Goal: Information Seeking & Learning: Check status

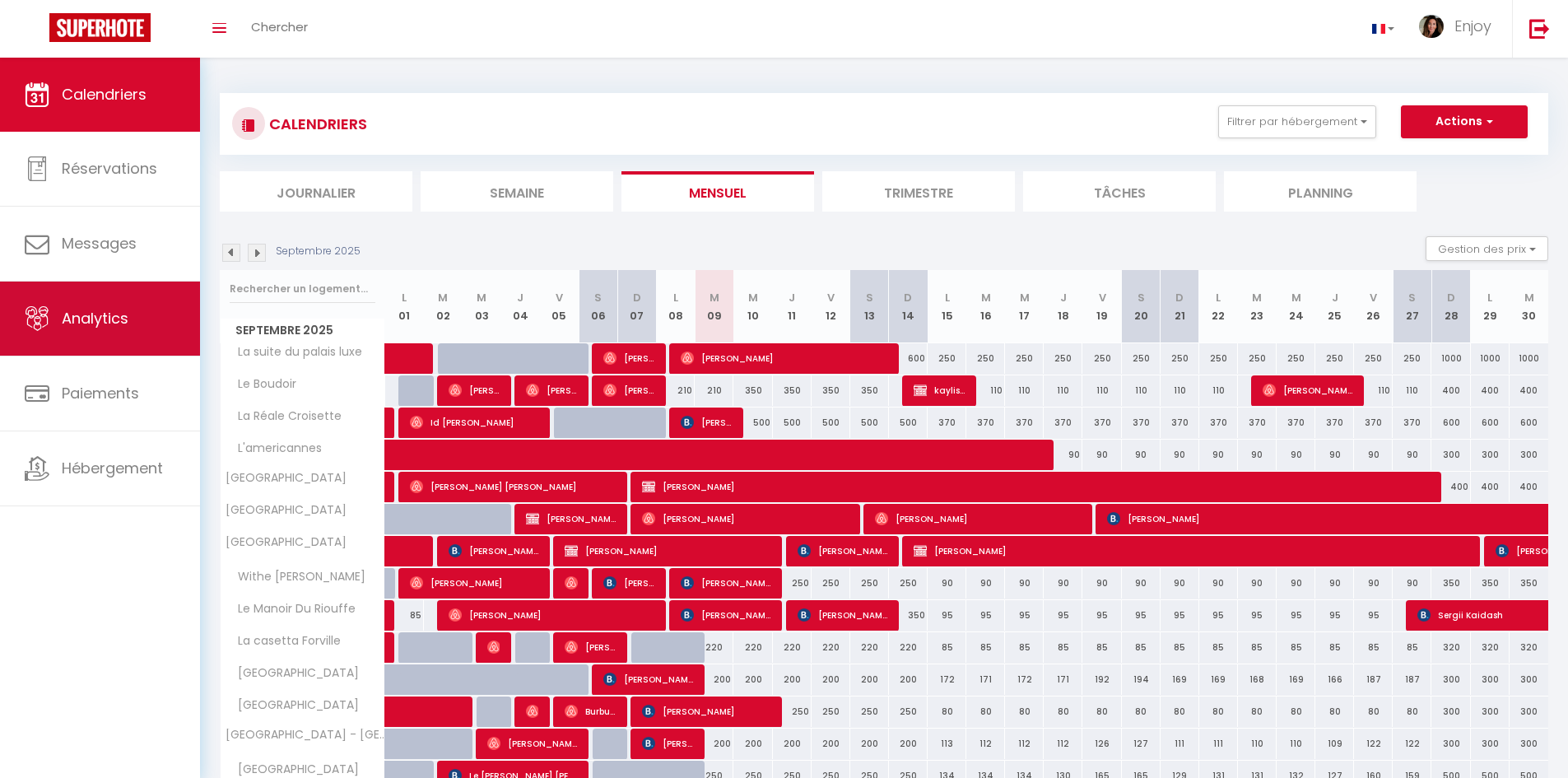
click at [124, 334] on link "Analytics" at bounding box center [100, 318] width 200 height 74
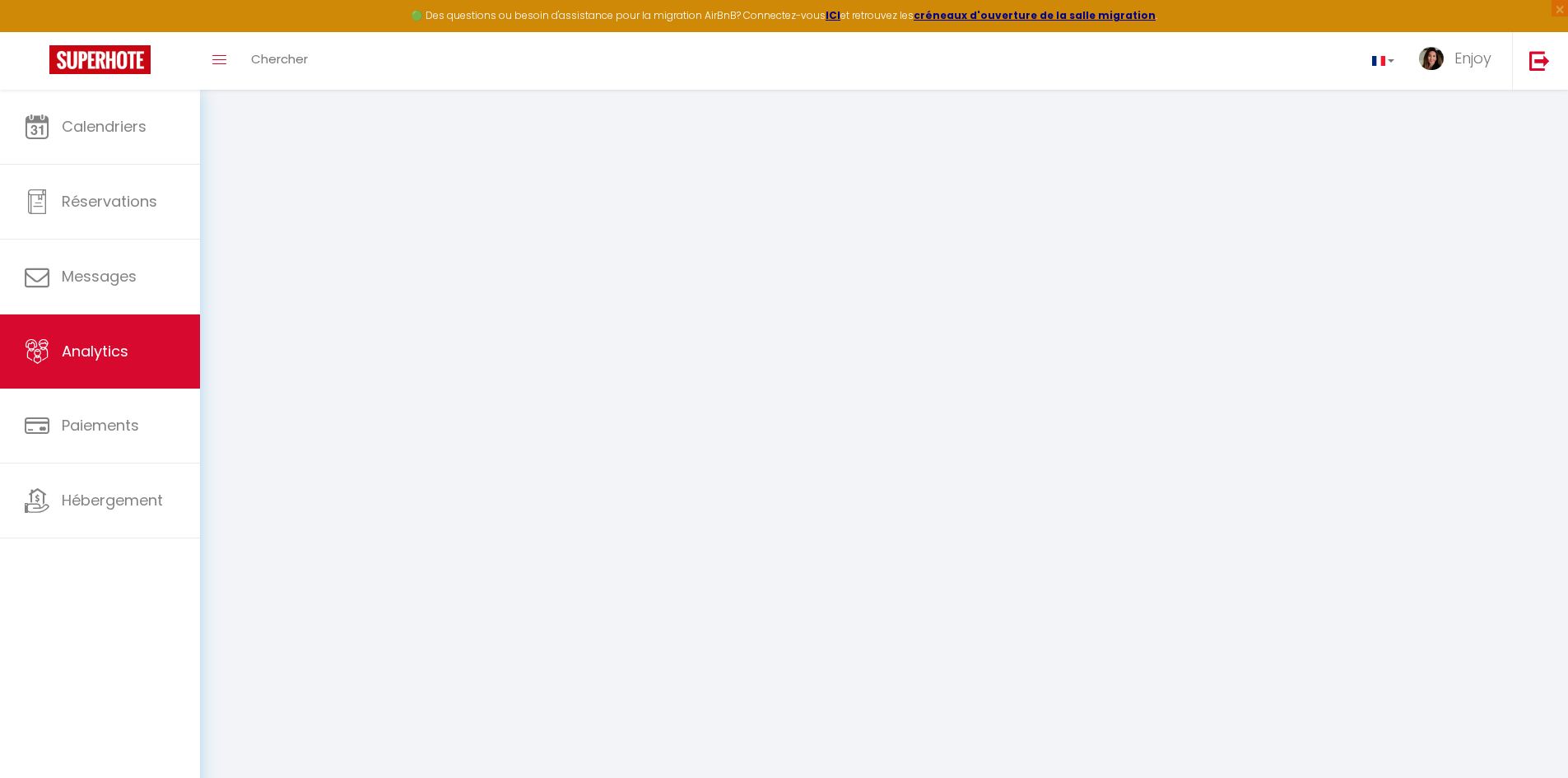
select select "2025"
select select "9"
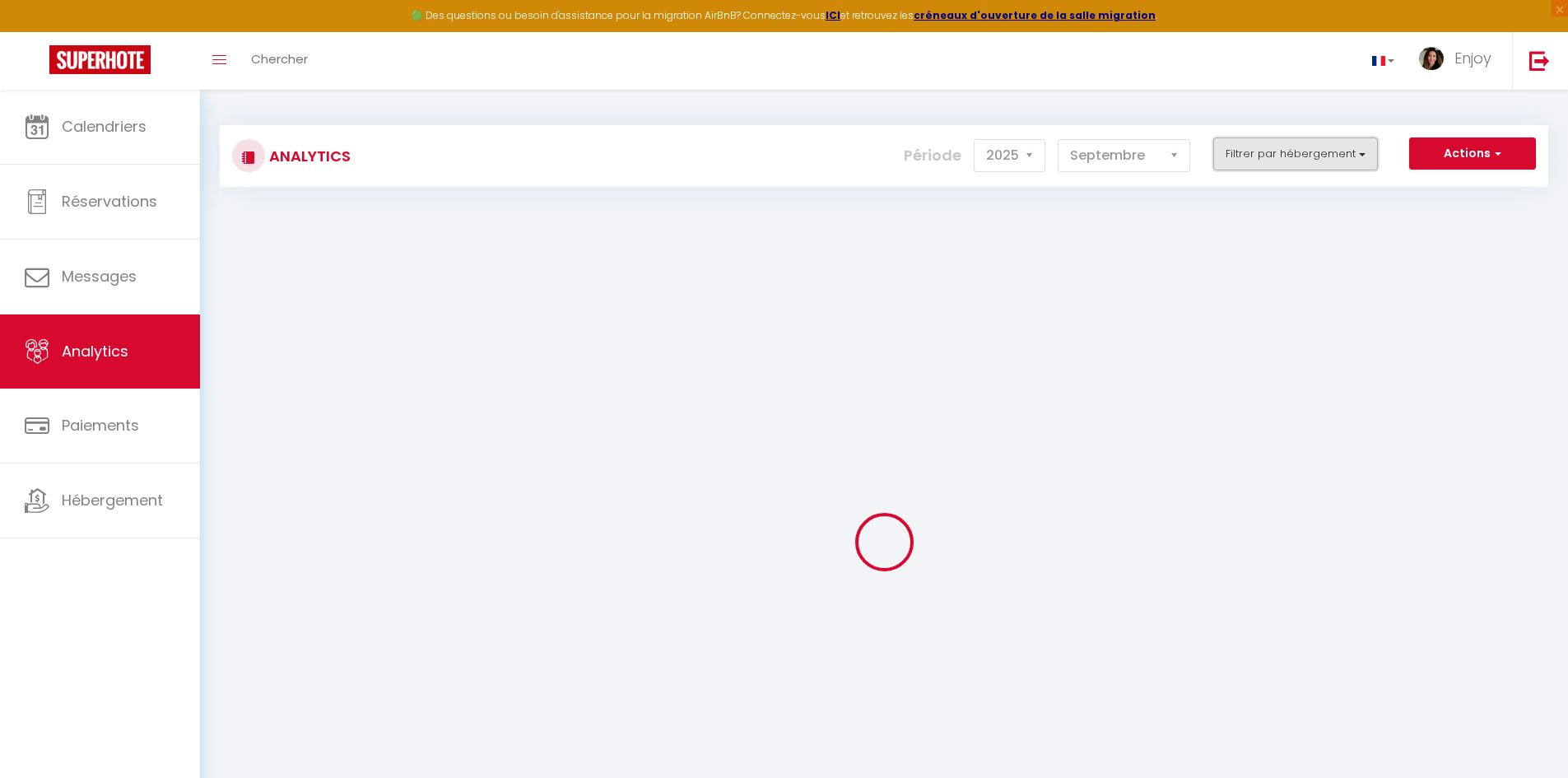
click at [1259, 154] on button "Filtrer par hébergement" at bounding box center [1295, 153] width 164 height 33
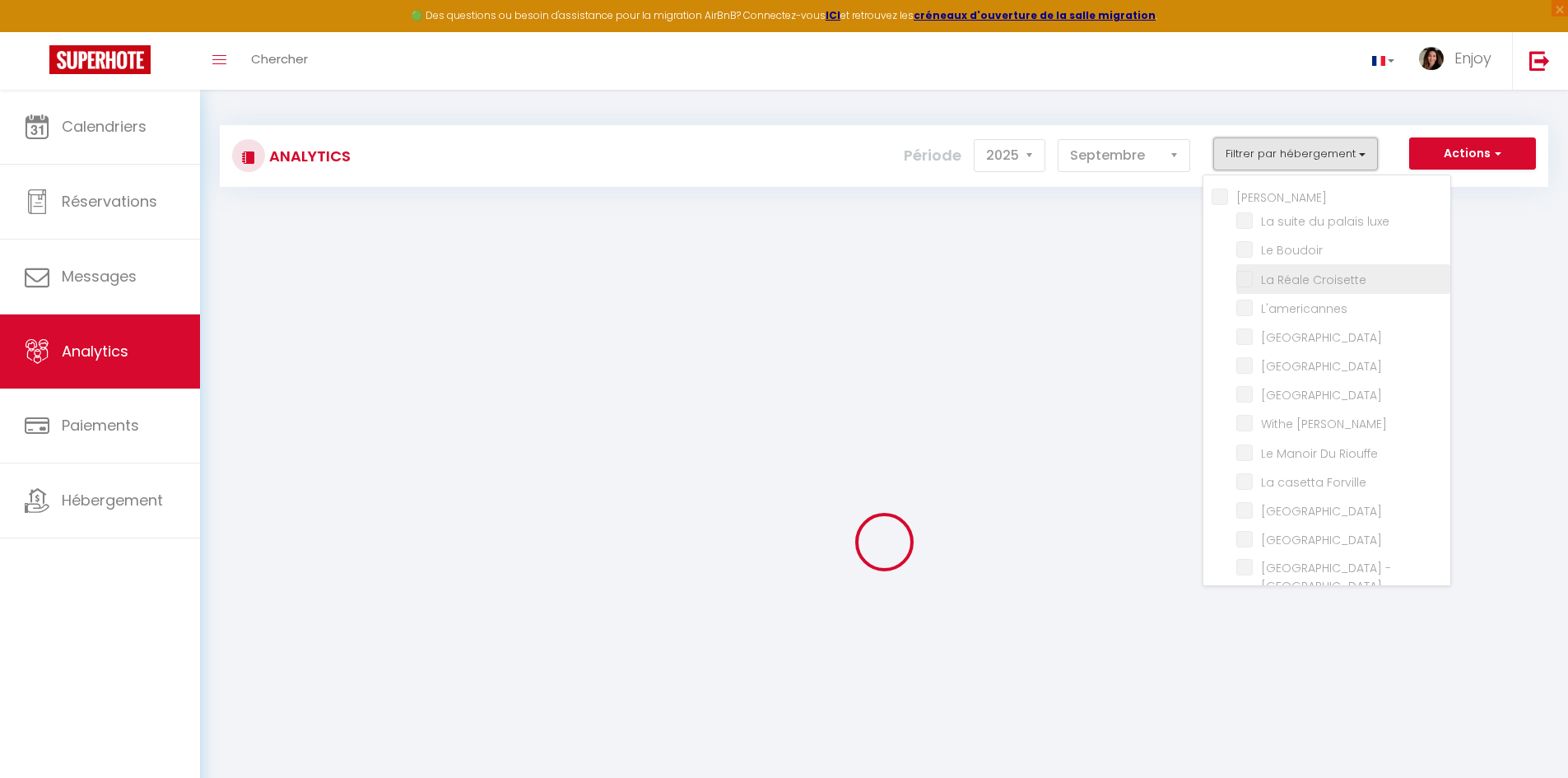
checkbox input "false"
checkbox luxe "false"
checkbox Boudoir "false"
checkbox Croisette "false"
checkbox input "false"
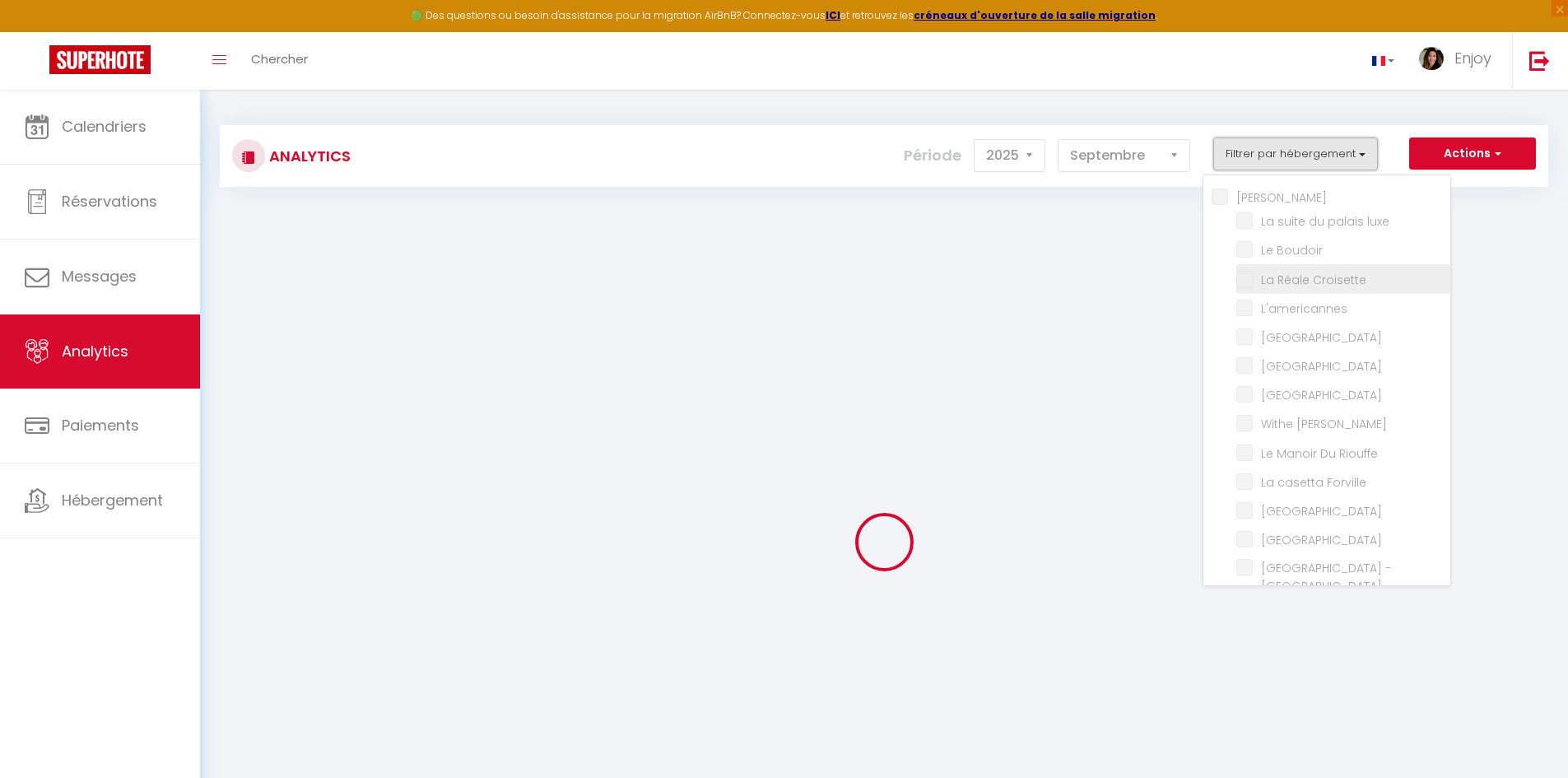
checkbox Room "false"
checkbox rouge "false"
checkbox Modern "false"
checkbox Meynadier "false"
checkbox Riouffe "false"
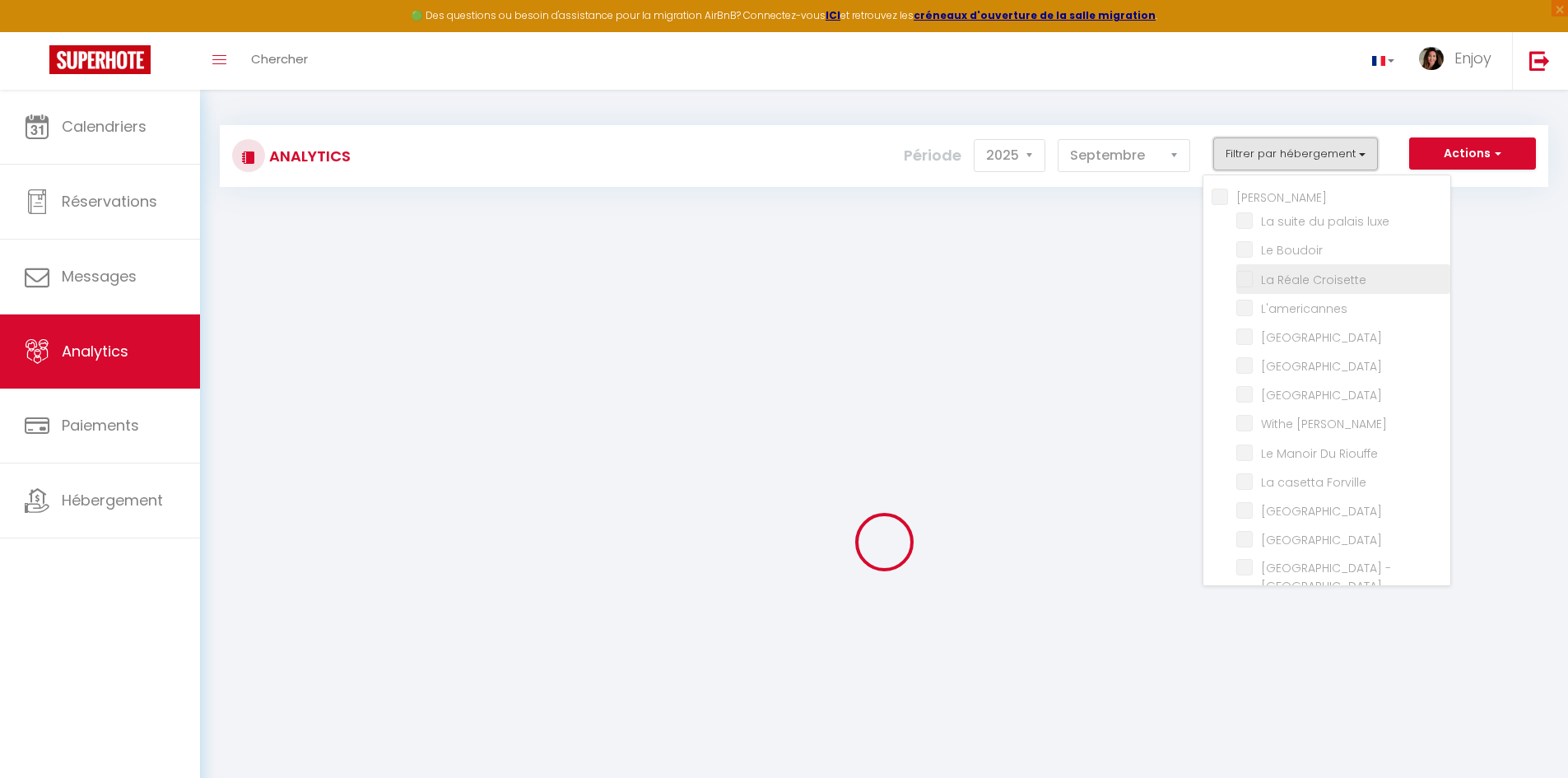
checkbox Forville "false"
checkbox B31 "false"
checkbox G17 "false"
checkbox Jardin "false"
checkbox Palace "false"
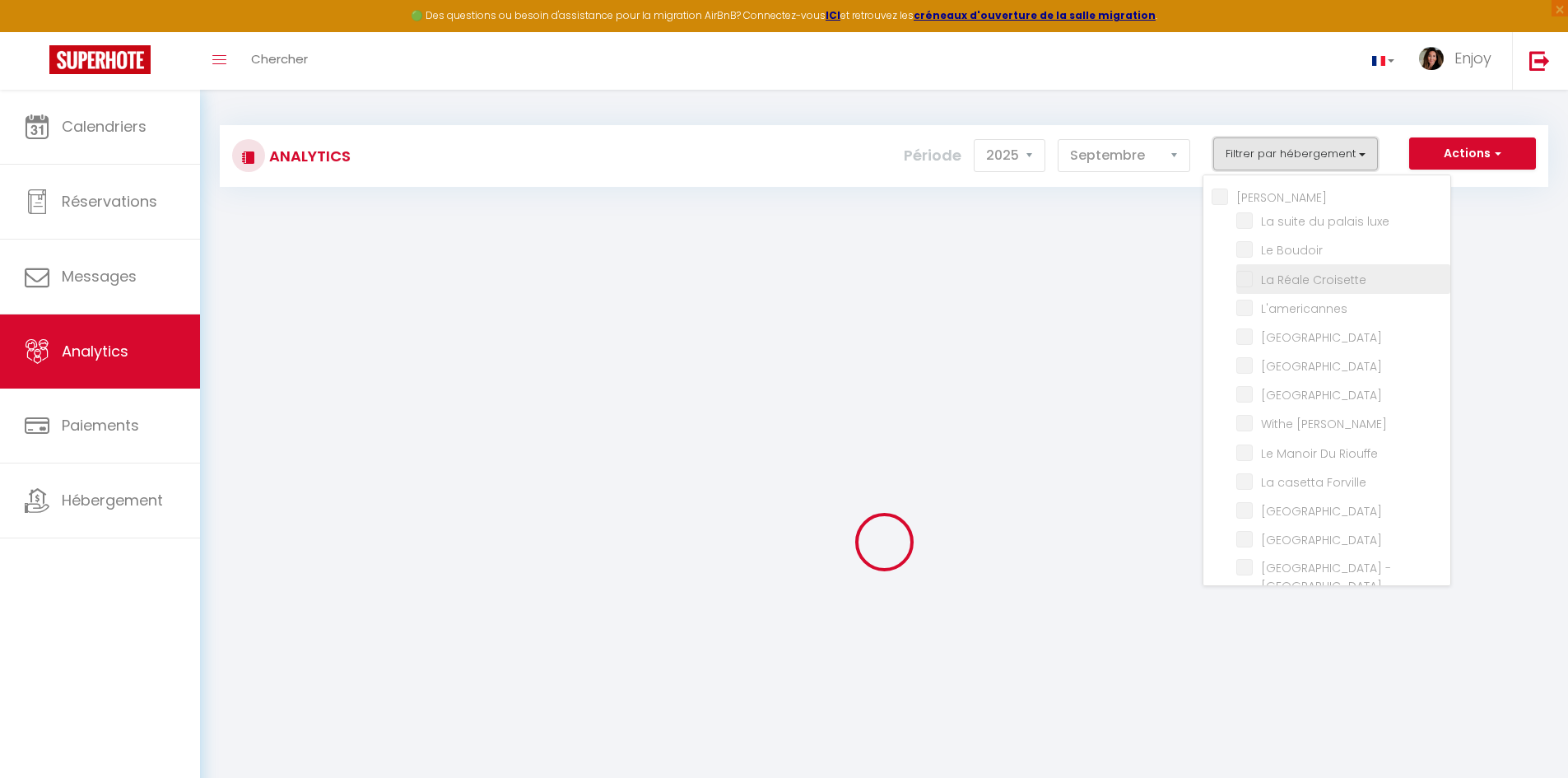
checkbox input "false"
checkbox Madrilien "false"
checkbox input "false"
checkbox D\'andré "false"
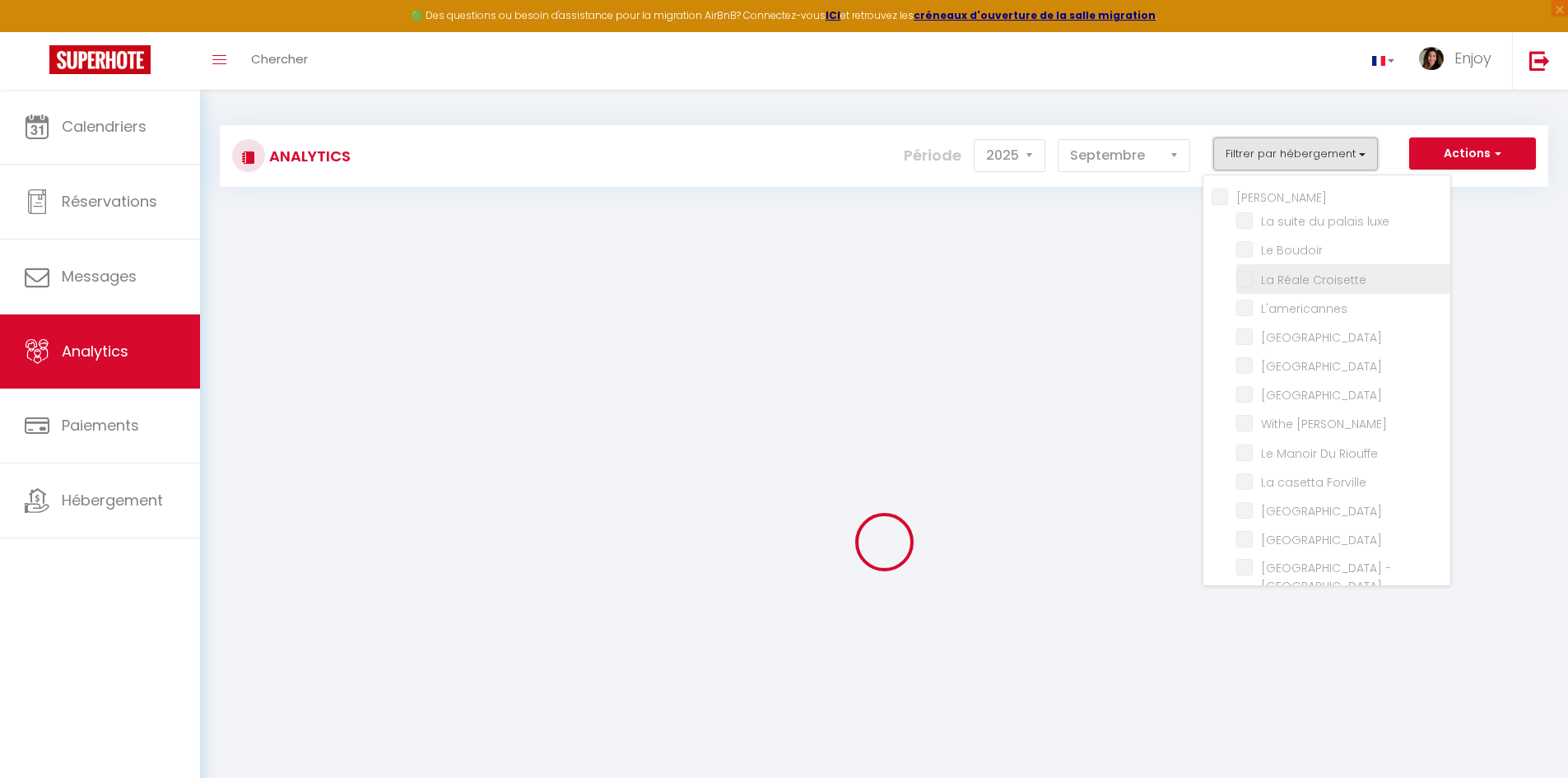
checkbox Rouge "false"
checkbox Victoria "false"
checkbox E37 "false"
checkbox Gold "false"
checkbox 121 "false"
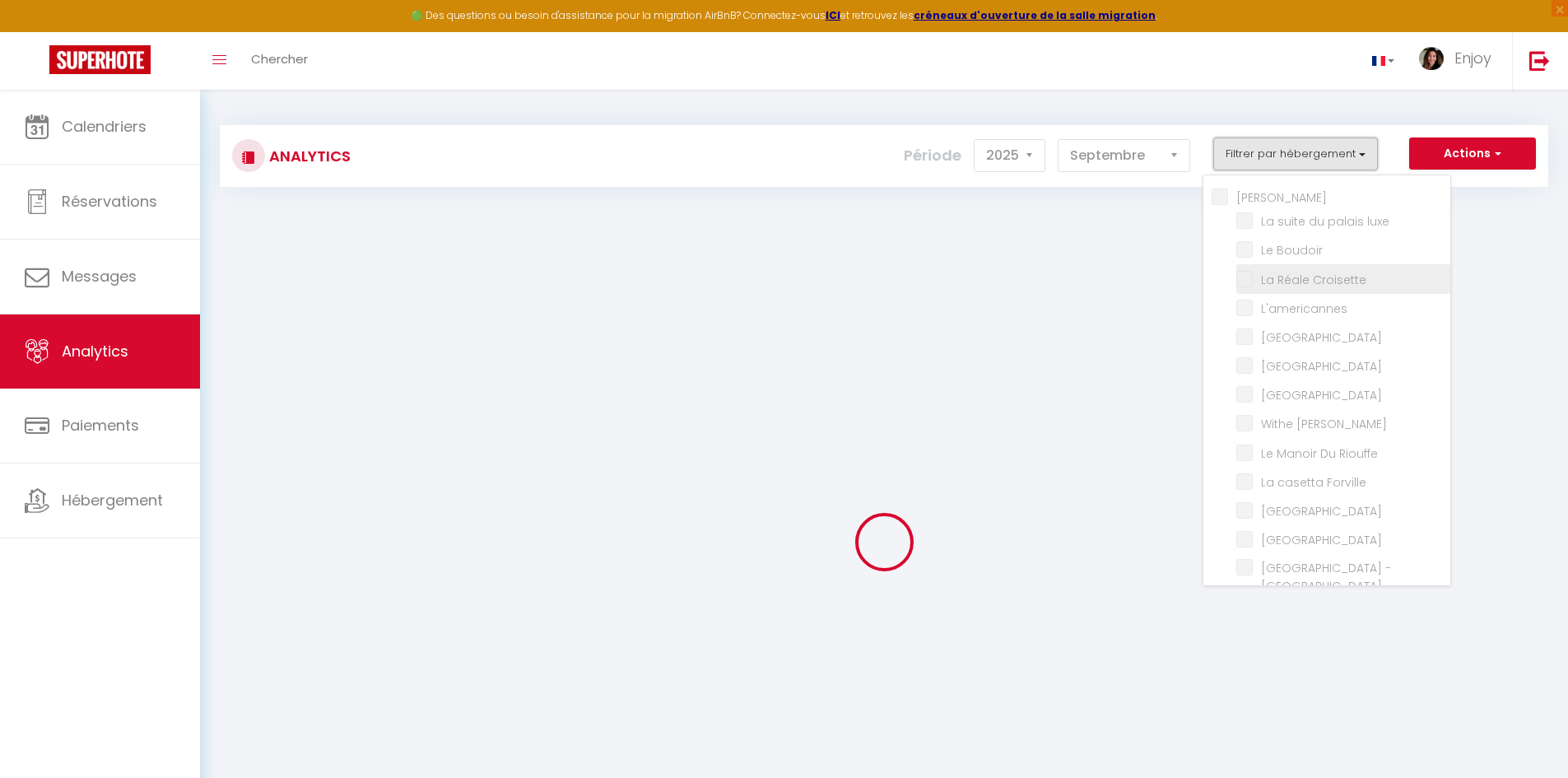
checkbox mia "false"
checkbox input "false"
checkbox Room "false"
checkbox rouge "false"
checkbox B31 "false"
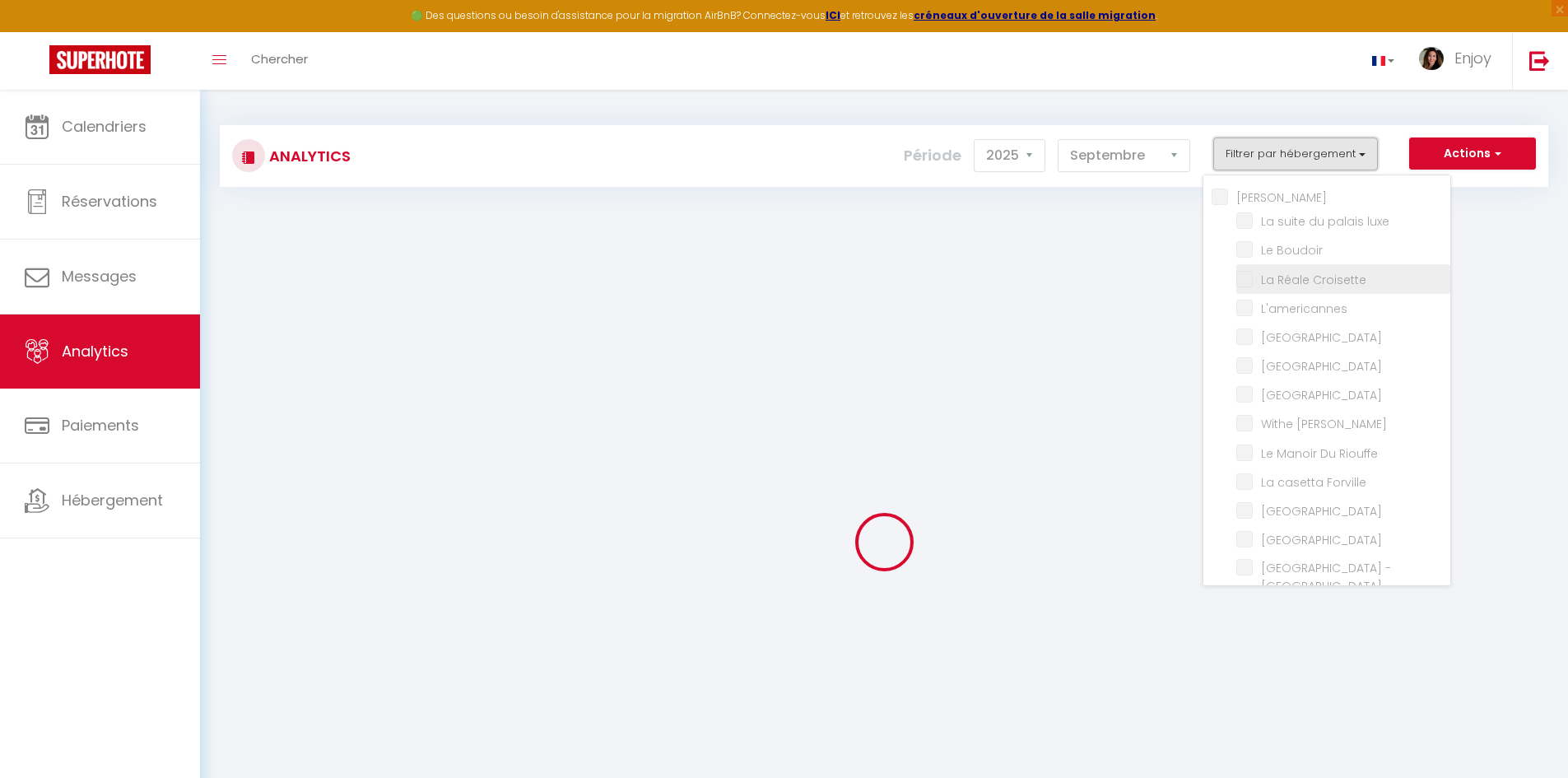
checkbox G17 "false"
checkbox Jardin "false"
checkbox input "false"
checkbox D\'andré "false"
checkbox Victoria "false"
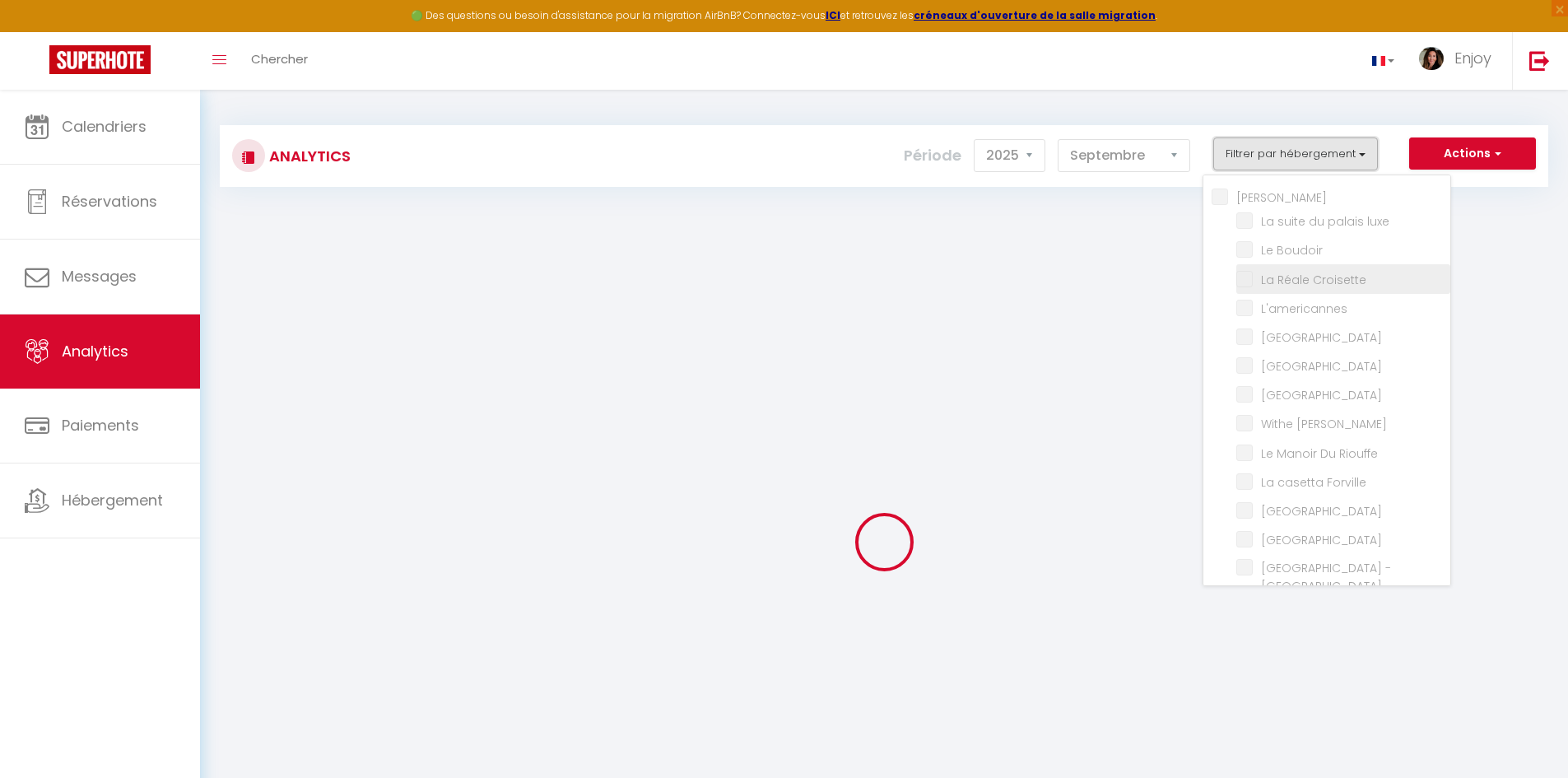
checkbox E37 "false"
checkbox pièces "false"
checkbox input "false"
checkbox Modern "false"
checkbox Meynadier "false"
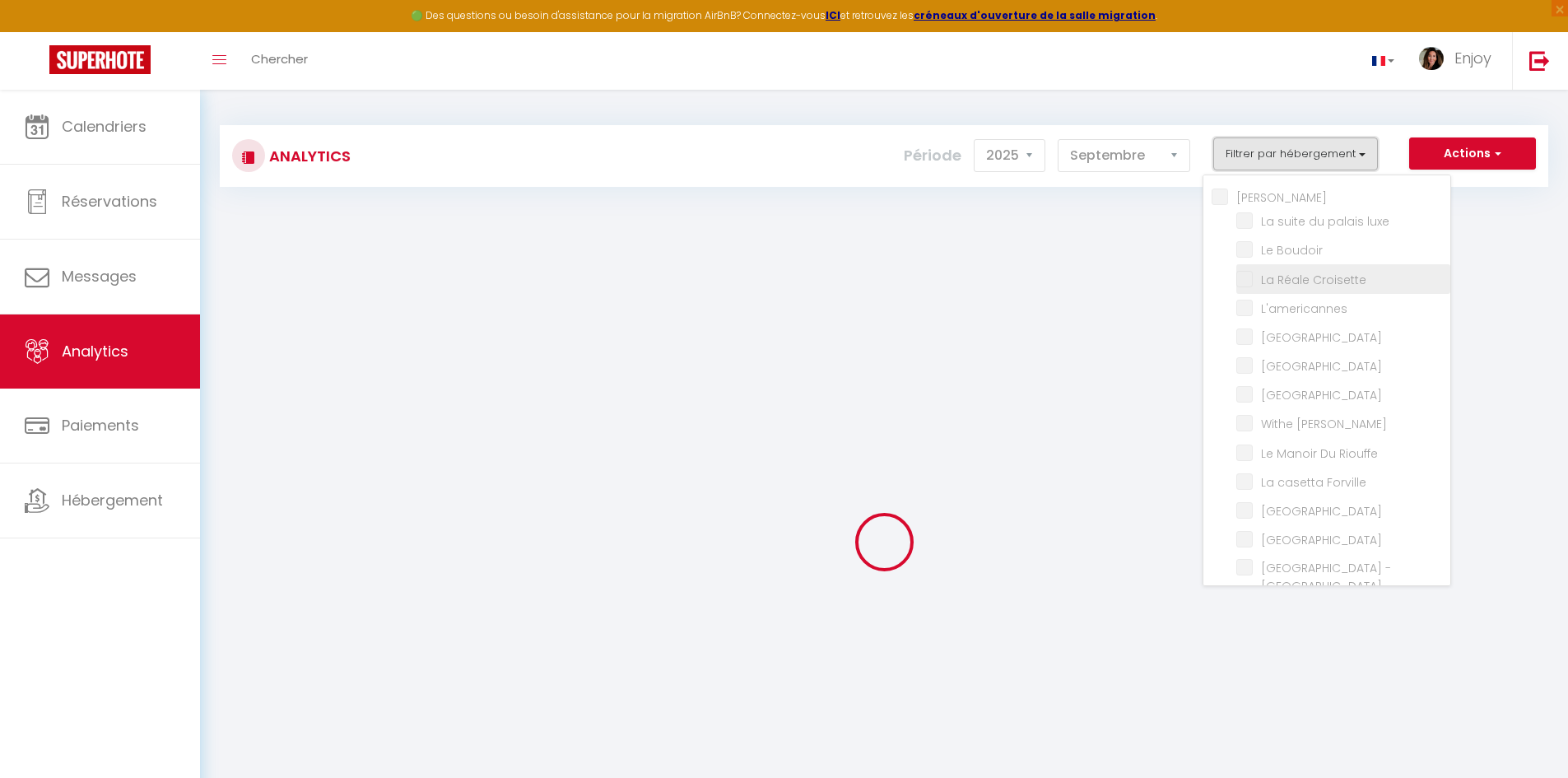
checkbox Forville "false"
checkbox input "false"
checkbox Madrilien "false"
checkbox input "false"
checkbox Rouge "false"
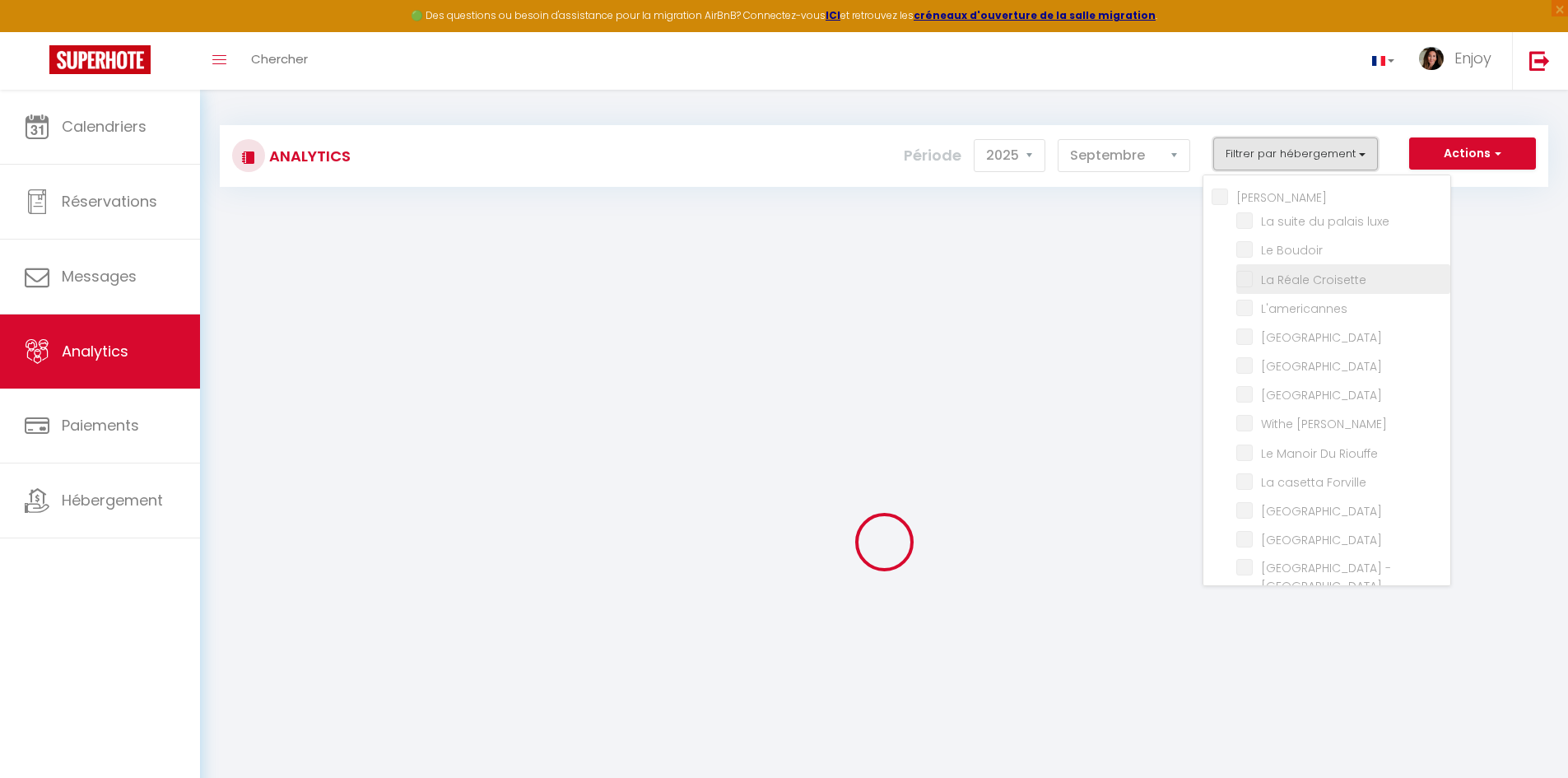
checkbox Pièces "false"
checkbox luxe "false"
checkbox Boudoir "false"
checkbox Croisette "false"
checkbox Riouffe "false"
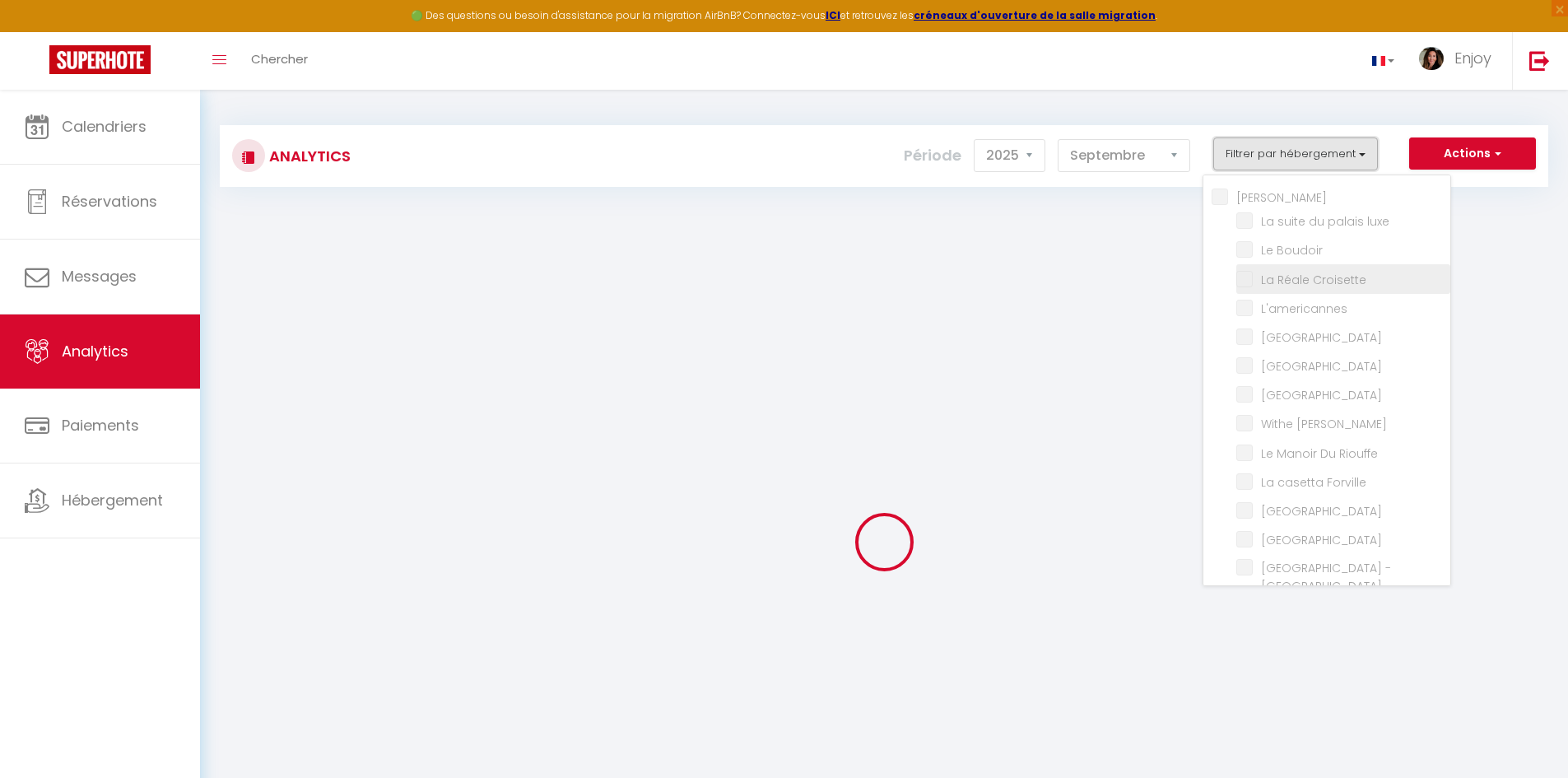
checkbox Palace "false"
checkbox input "false"
checkbox privée "false"
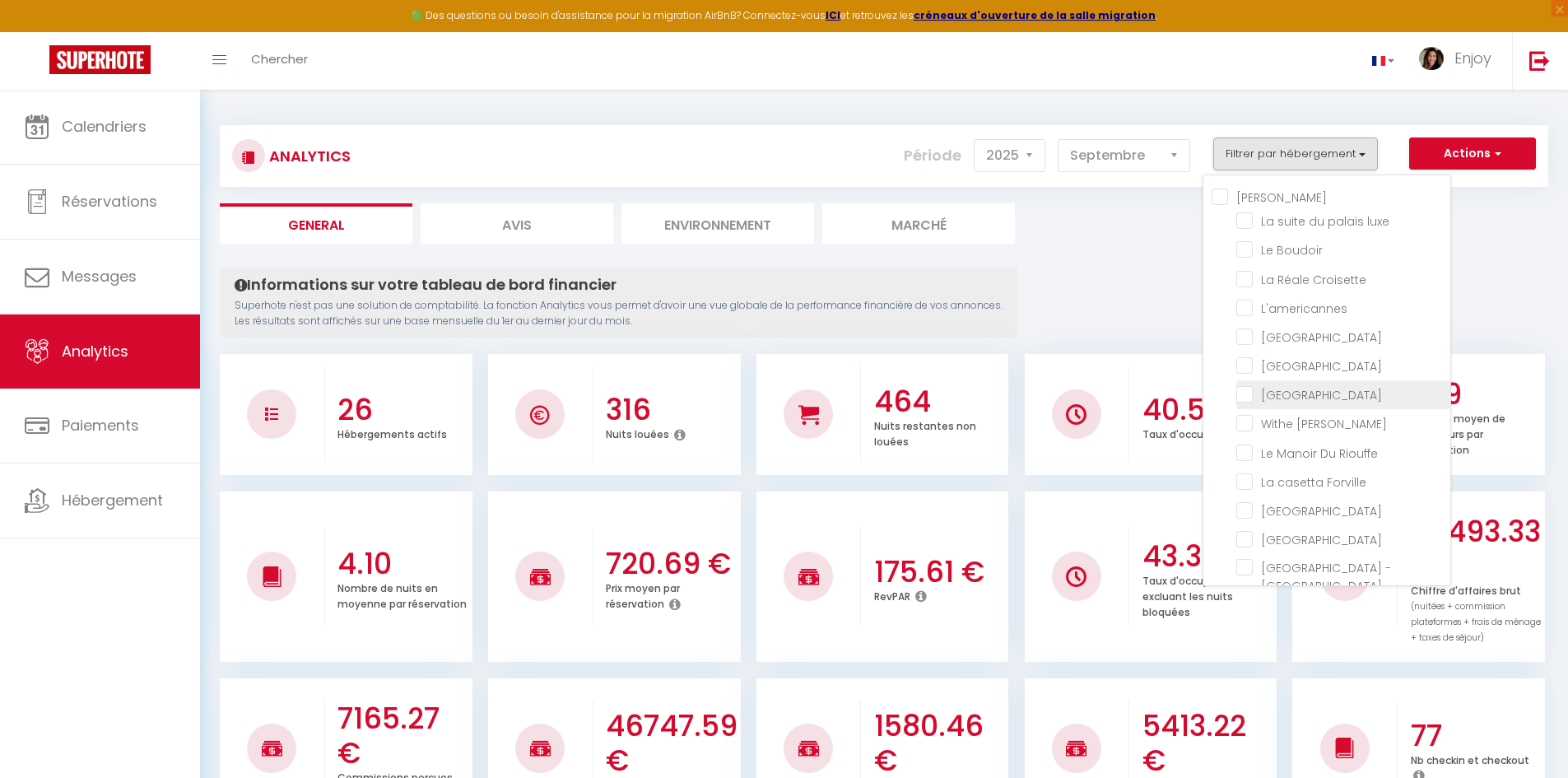
click at [1246, 401] on Modern "checkbox" at bounding box center [1343, 393] width 214 height 17
checkbox Modern "true"
checkbox luxe "false"
checkbox Boudoir "false"
checkbox Croisette "false"
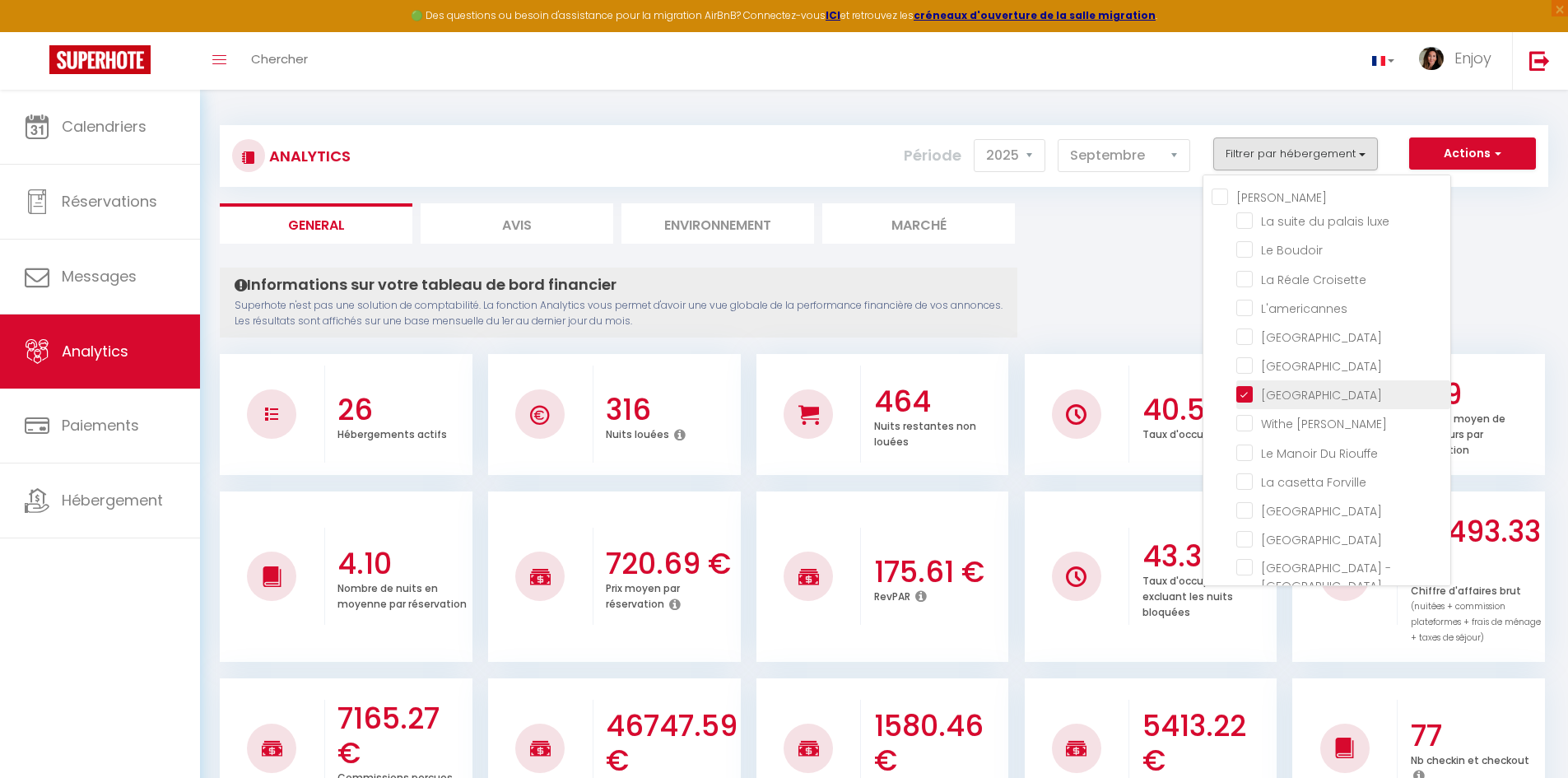
checkbox input "false"
checkbox Room "false"
checkbox rouge "false"
checkbox Meynadier "false"
checkbox Riouffe "false"
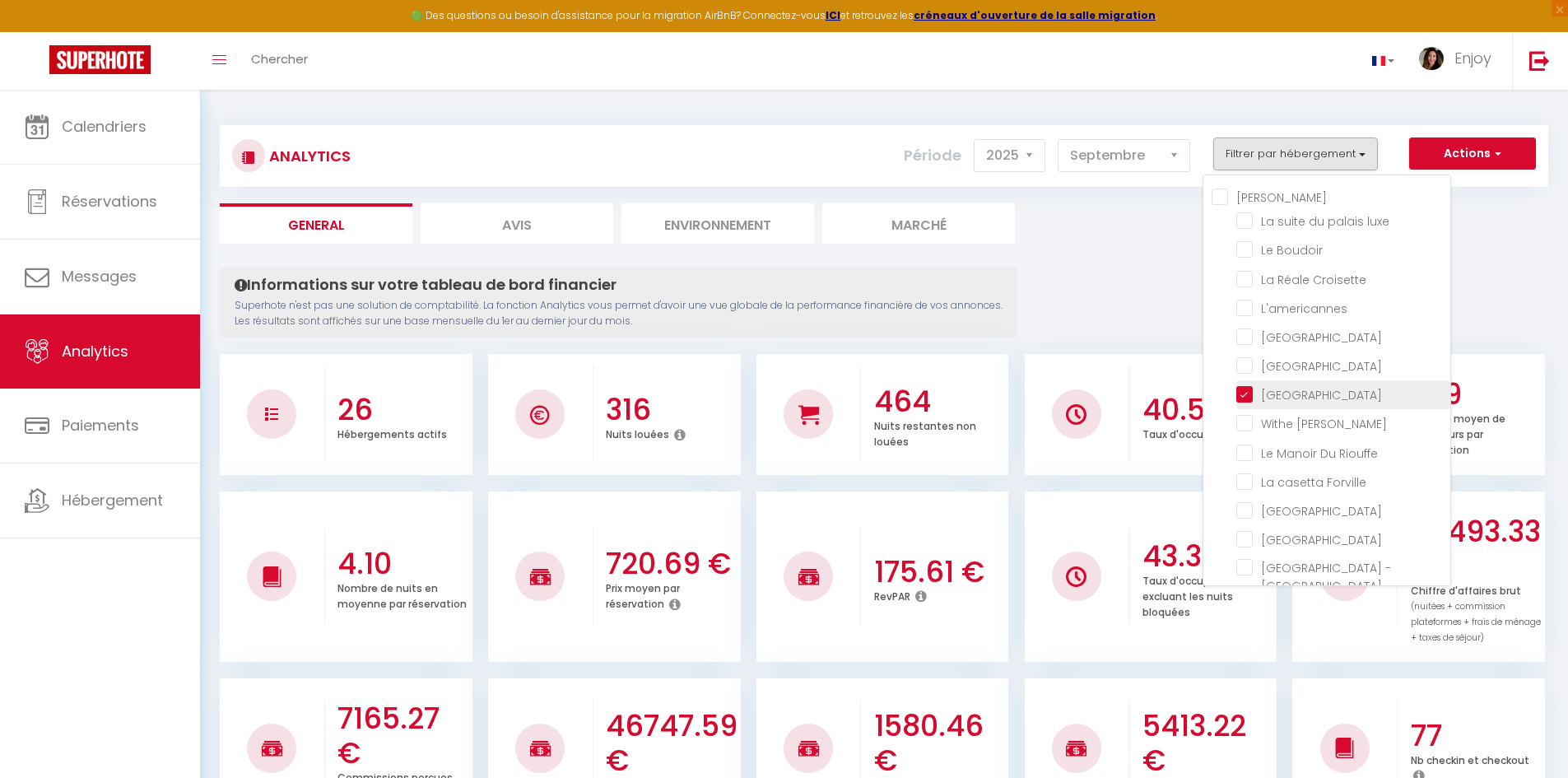
checkbox Forville "false"
checkbox B31 "false"
checkbox G17 "false"
checkbox Jardin "false"
checkbox Palace "false"
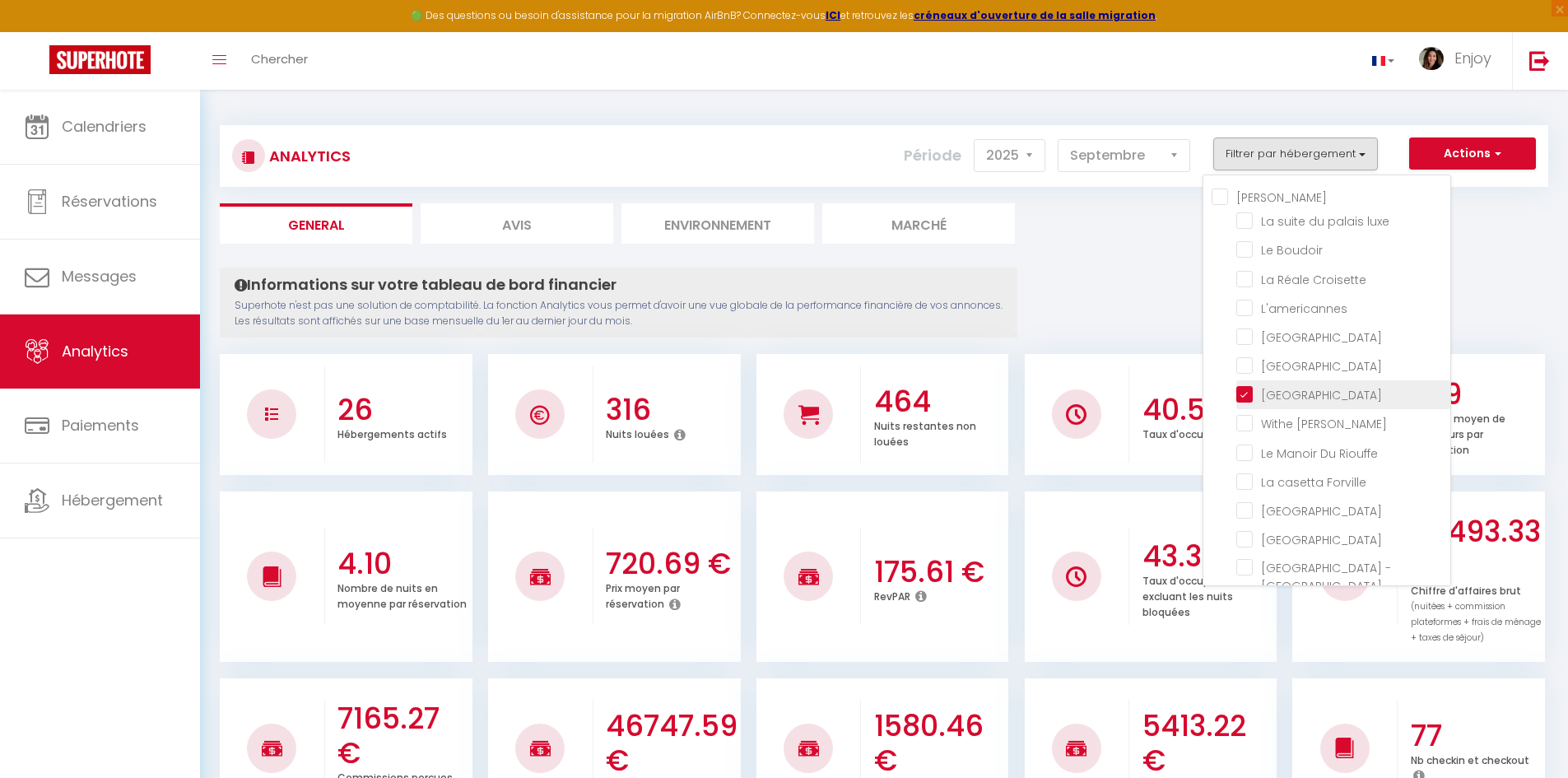
checkbox input "false"
checkbox Madrilien "false"
checkbox input "false"
checkbox D\'andré "false"
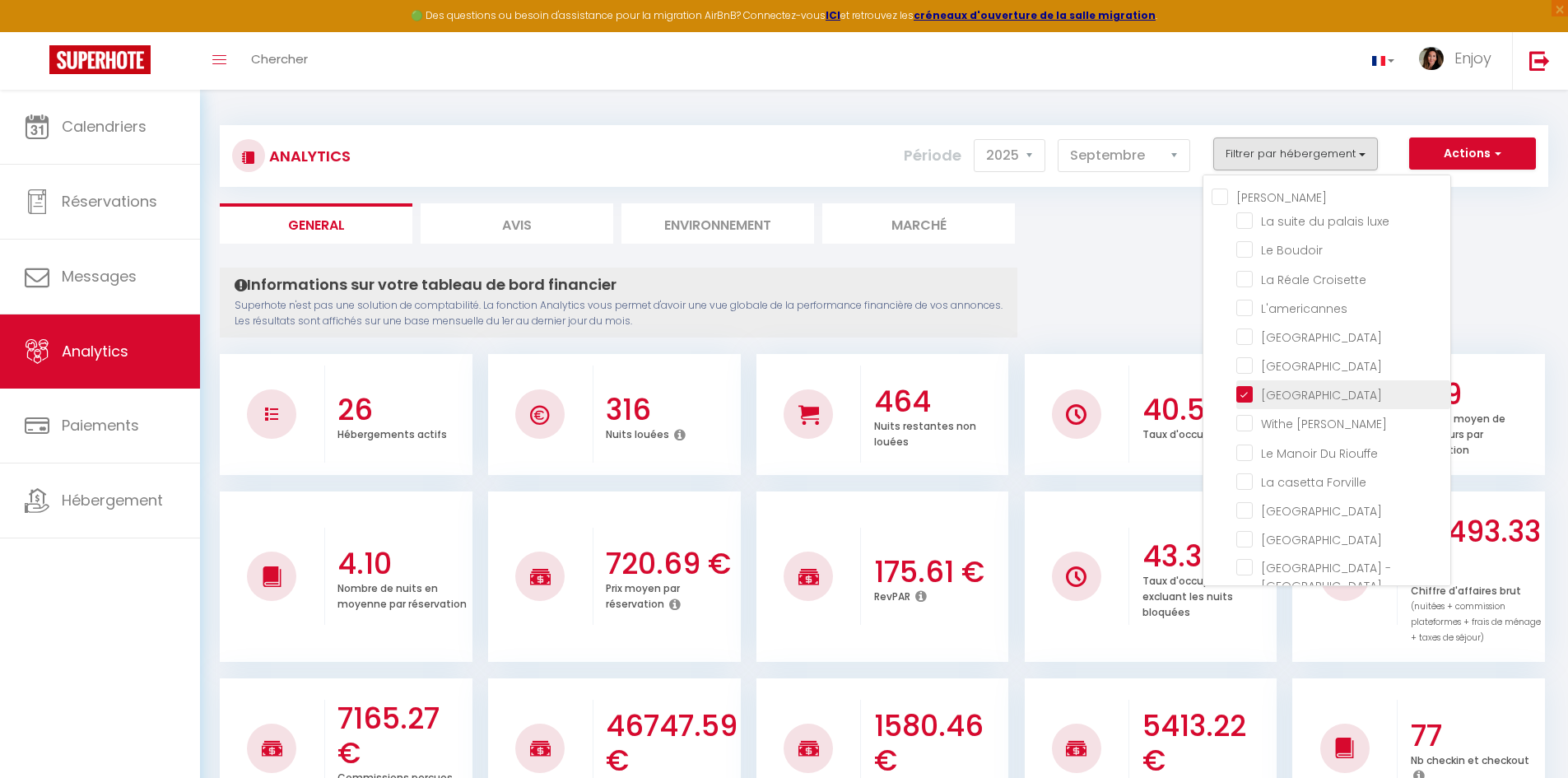
checkbox Rouge "false"
checkbox Victoria "false"
checkbox E37 "false"
checkbox Gold "false"
checkbox 121 "false"
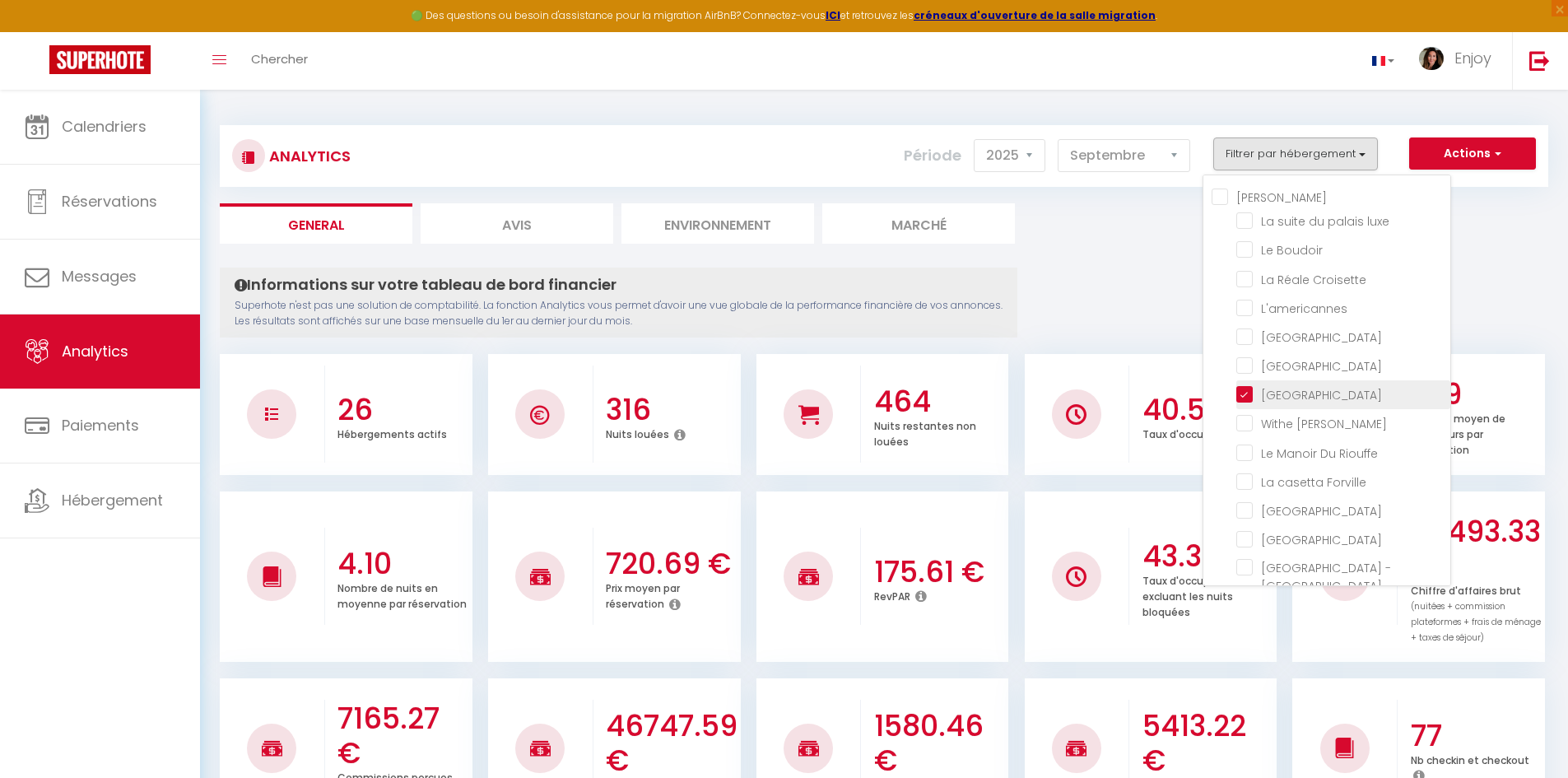
checkbox mia "false"
checkbox Room "false"
checkbox rouge "false"
checkbox B31 "false"
checkbox G17 "false"
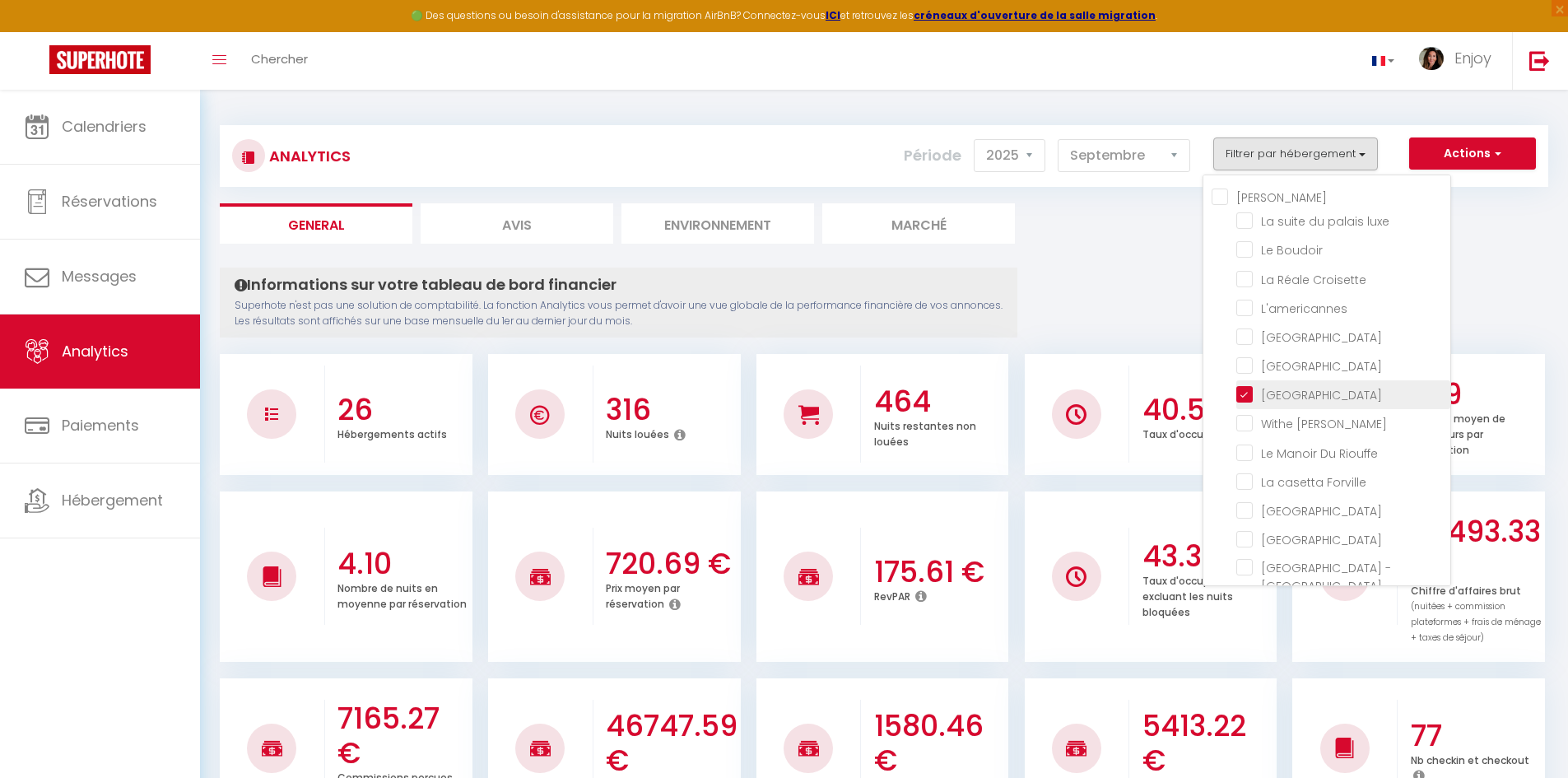
checkbox Jardin "false"
checkbox input "false"
checkbox D\'andré "false"
checkbox Victoria "false"
checkbox E37 "false"
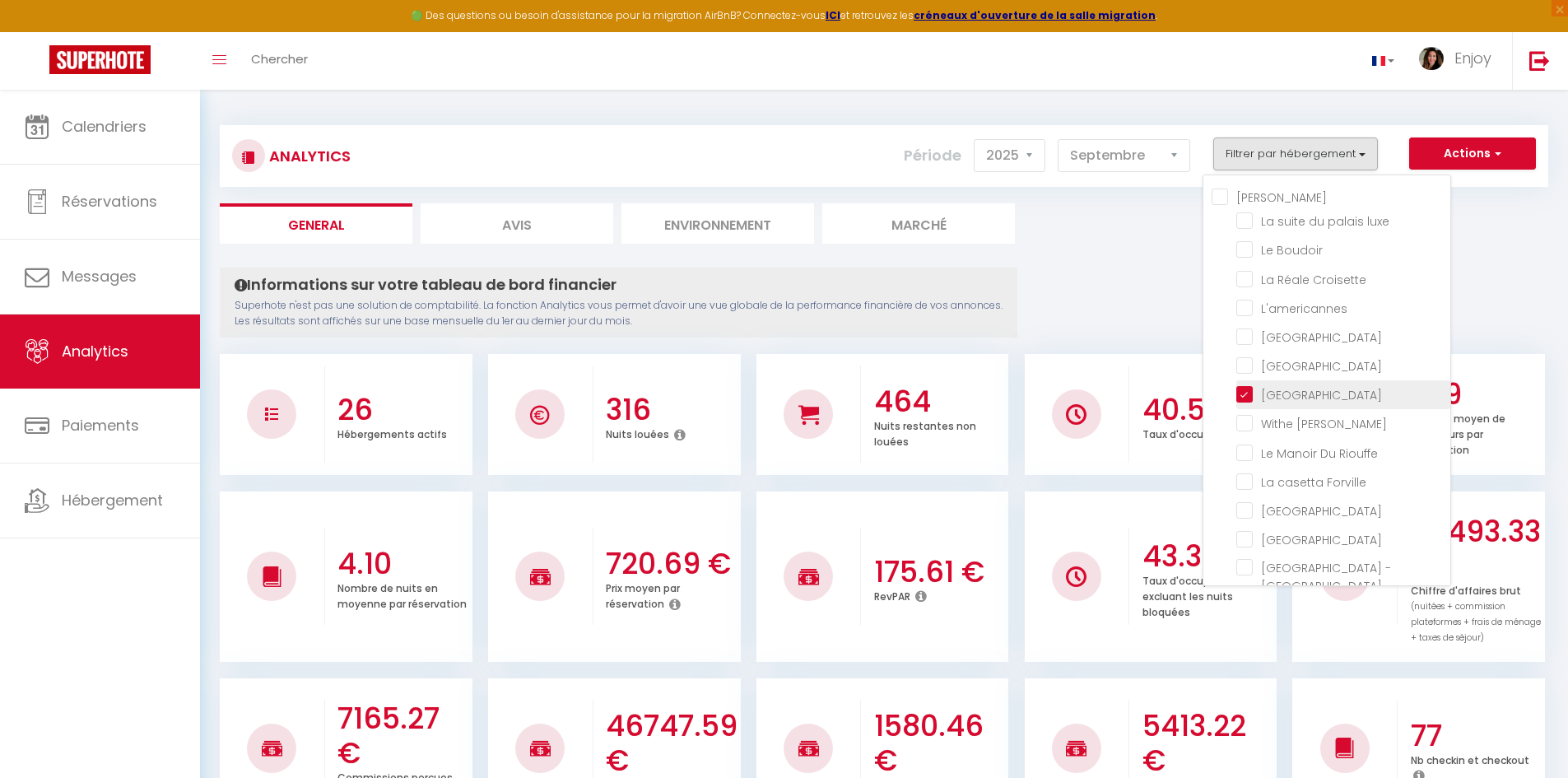
checkbox input "false"
checkbox Modern "true"
checkbox Meynadier "false"
checkbox Forville "false"
checkbox input "false"
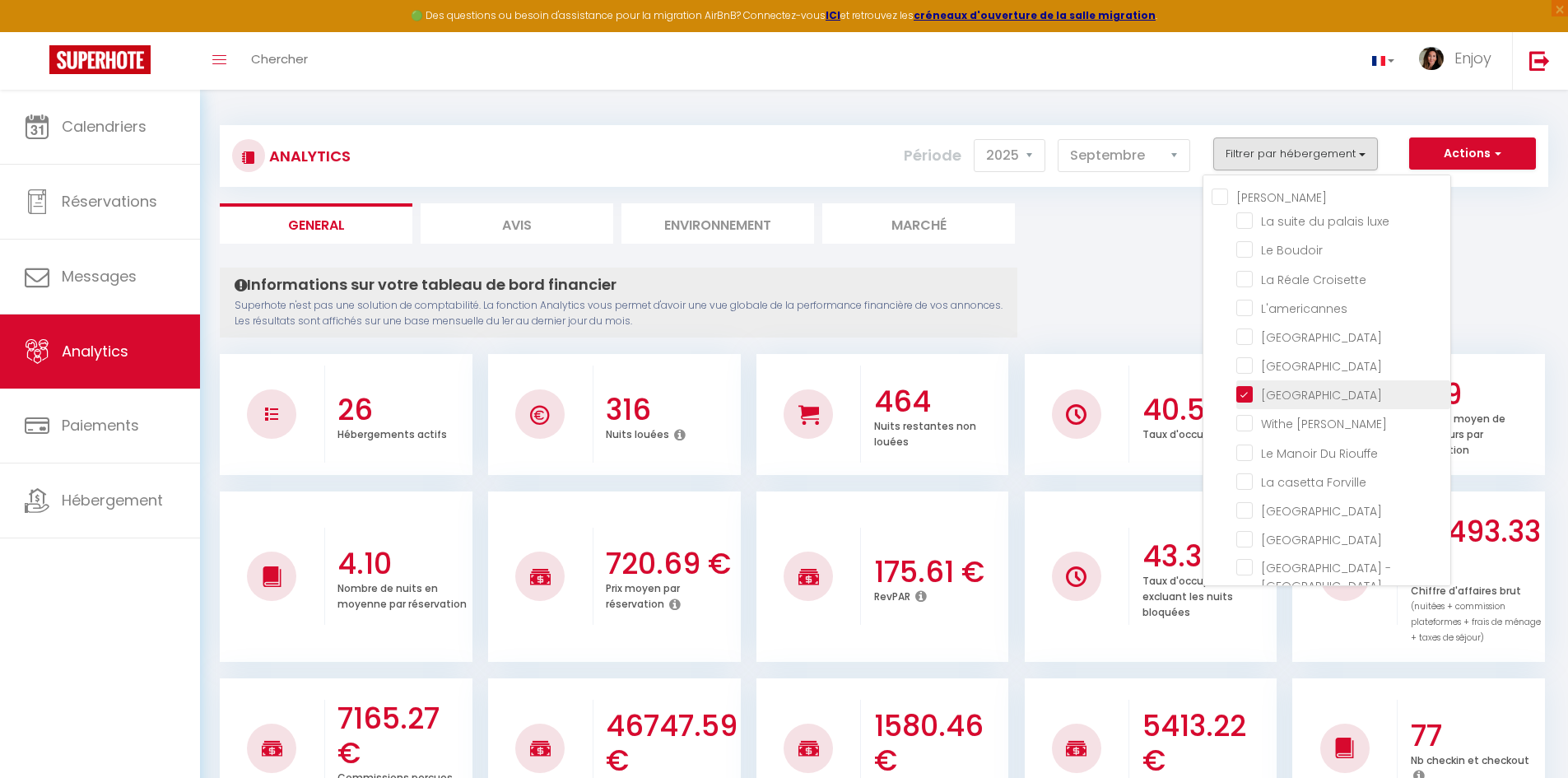
checkbox Madrilien "false"
checkbox input "false"
checkbox Rouge "false"
checkbox luxe "false"
checkbox Boudoir "false"
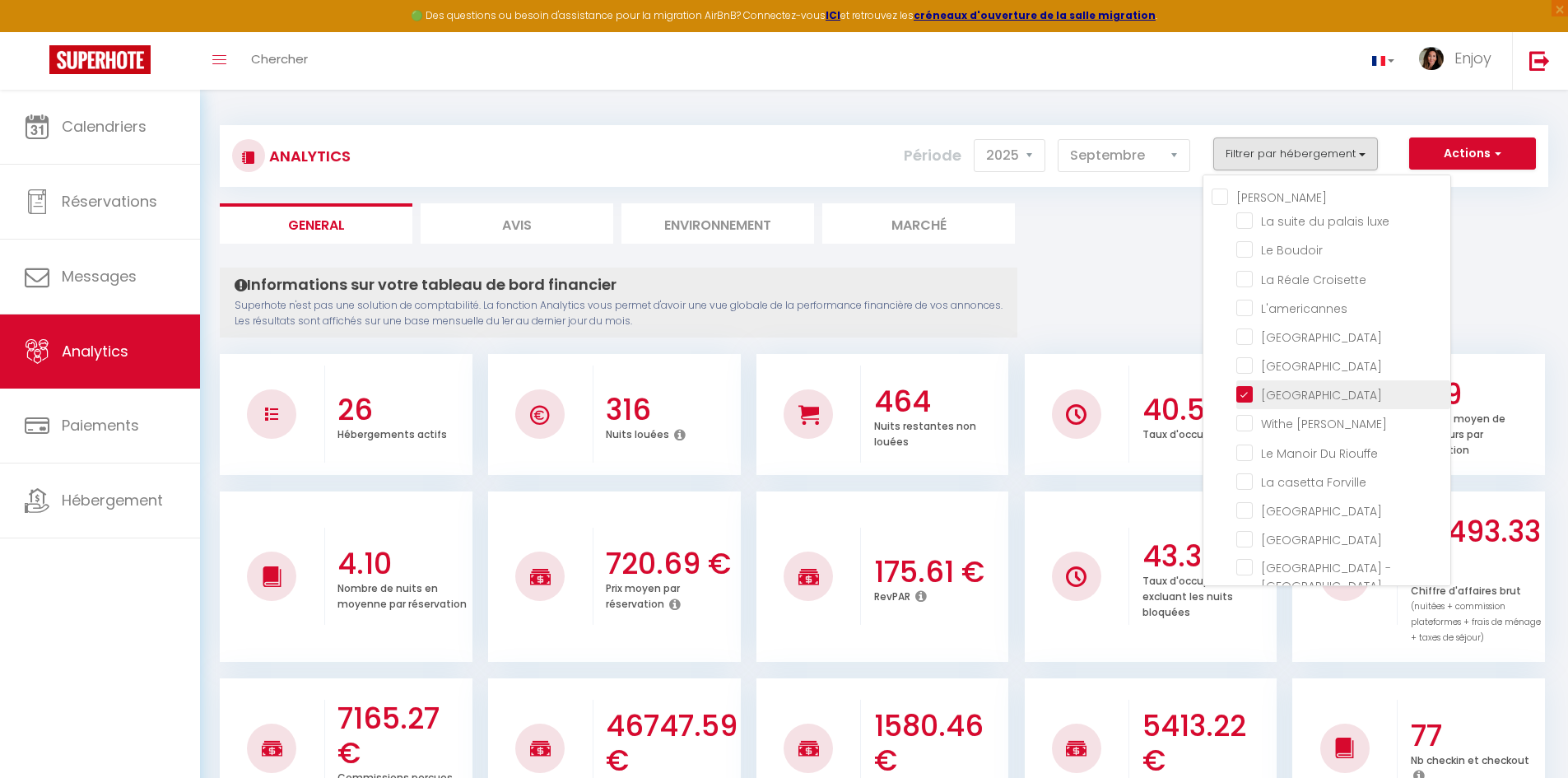
checkbox Croisette "false"
checkbox Riouffe "false"
checkbox Palace "false"
checkbox privée "false"
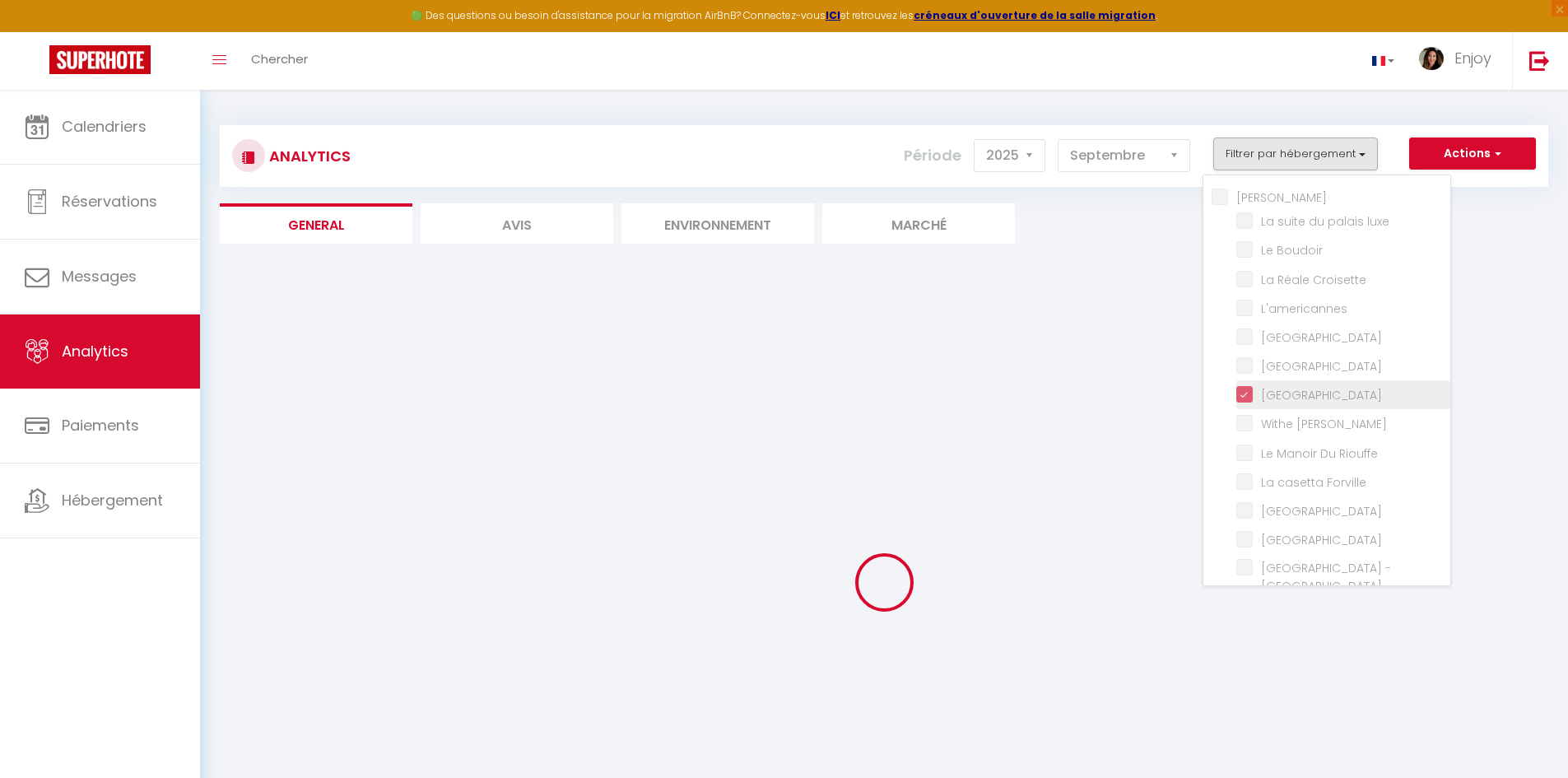
checkbox luxe "false"
checkbox Boudoir "false"
checkbox Croisette "false"
checkbox input "false"
checkbox Room "false"
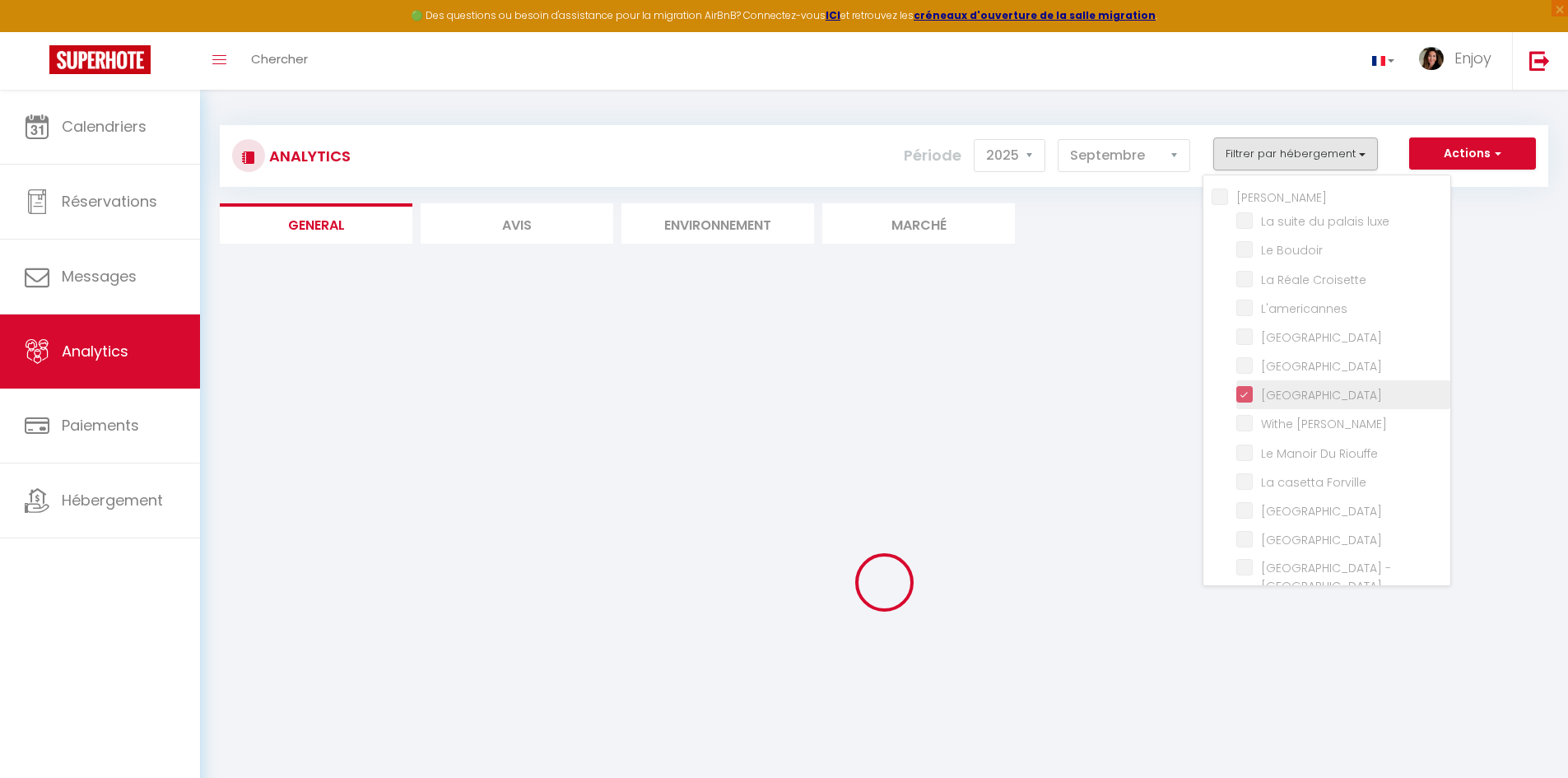
checkbox rouge "false"
checkbox Meynadier "false"
checkbox Riouffe "false"
checkbox Forville "false"
checkbox B31 "false"
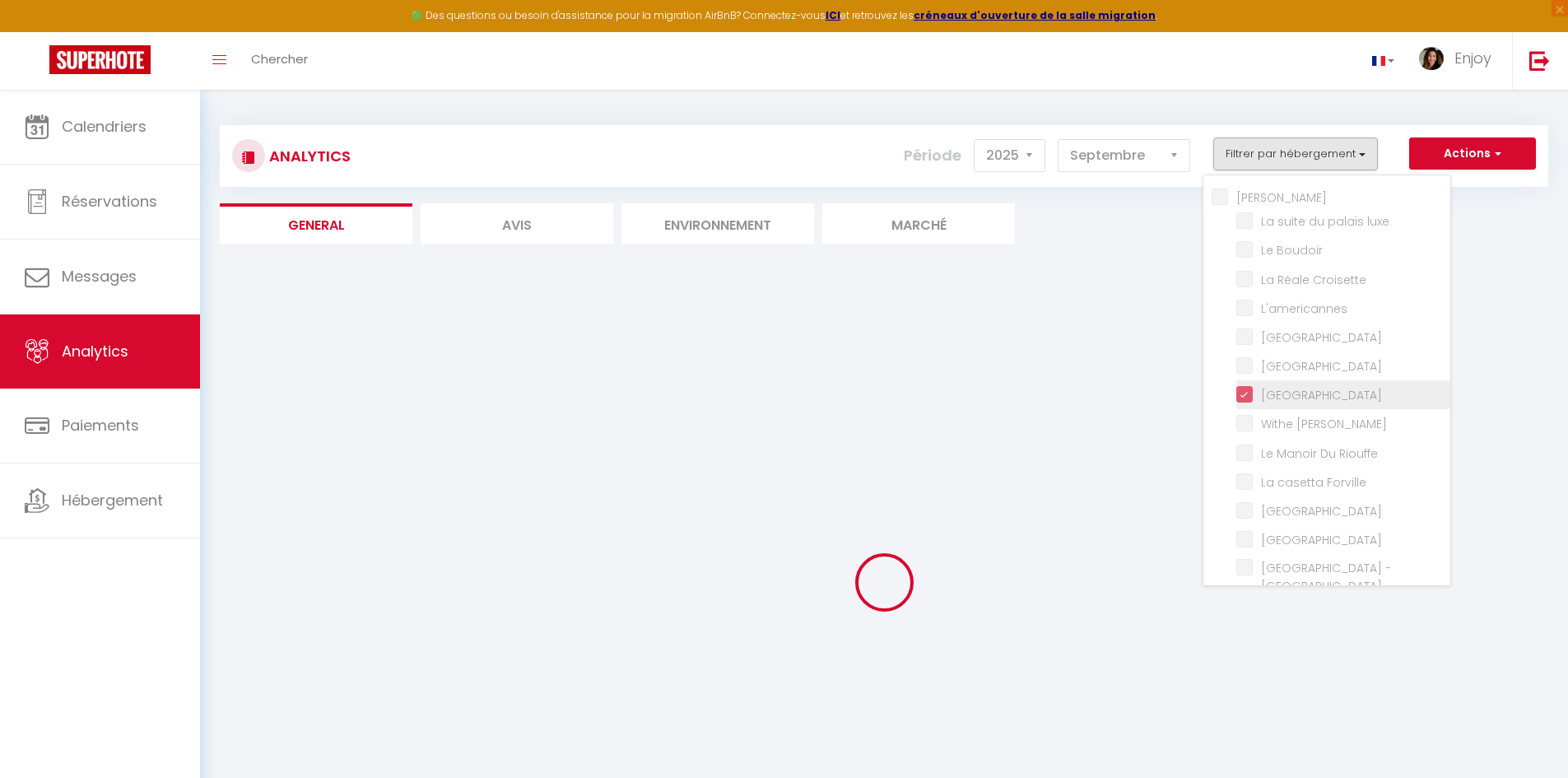
checkbox G17 "false"
checkbox Jardin "false"
checkbox Palace "false"
checkbox input "false"
checkbox Madrilien "false"
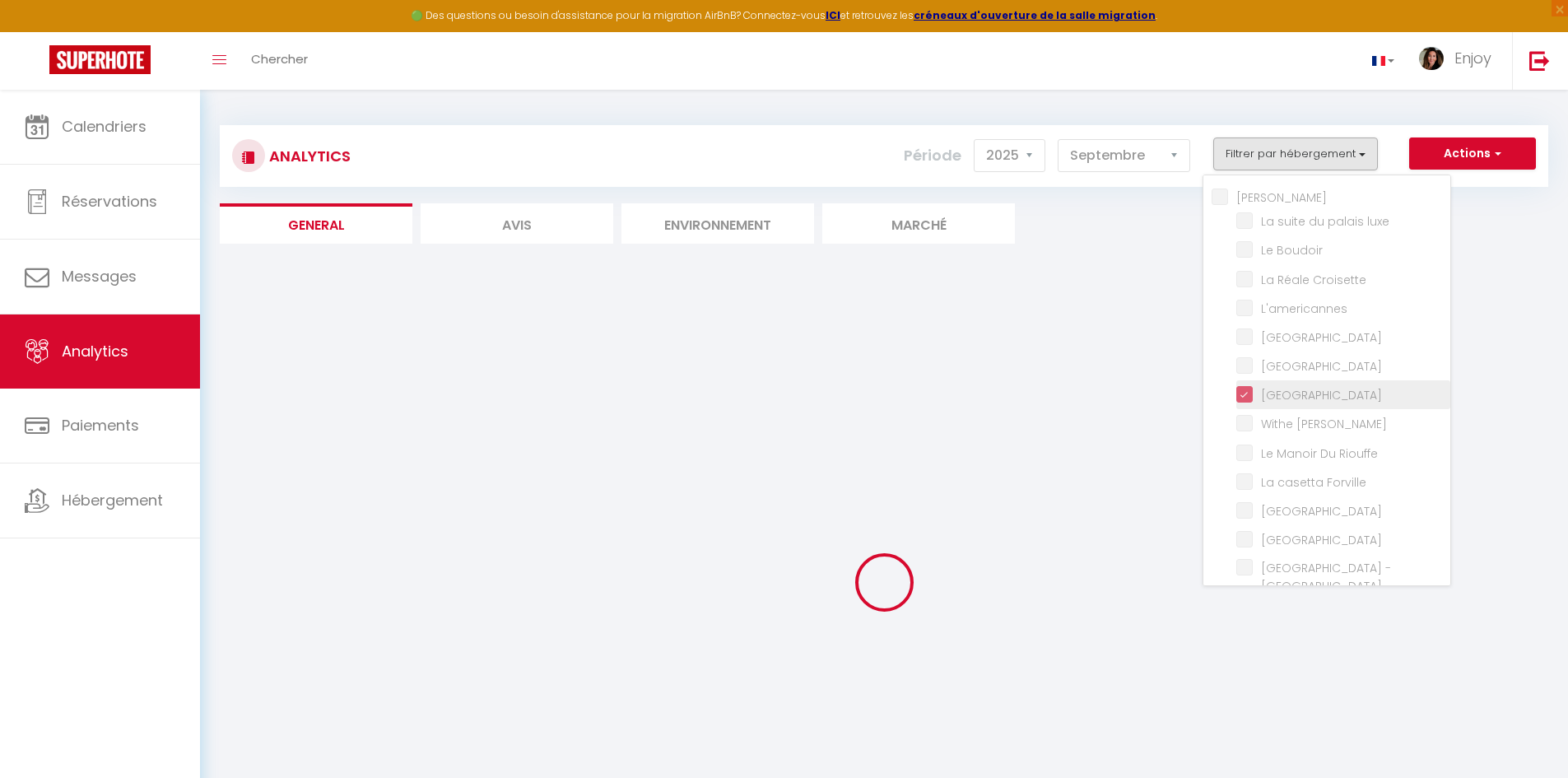
checkbox input "false"
checkbox D\'andré "false"
checkbox Rouge "false"
checkbox Victoria "false"
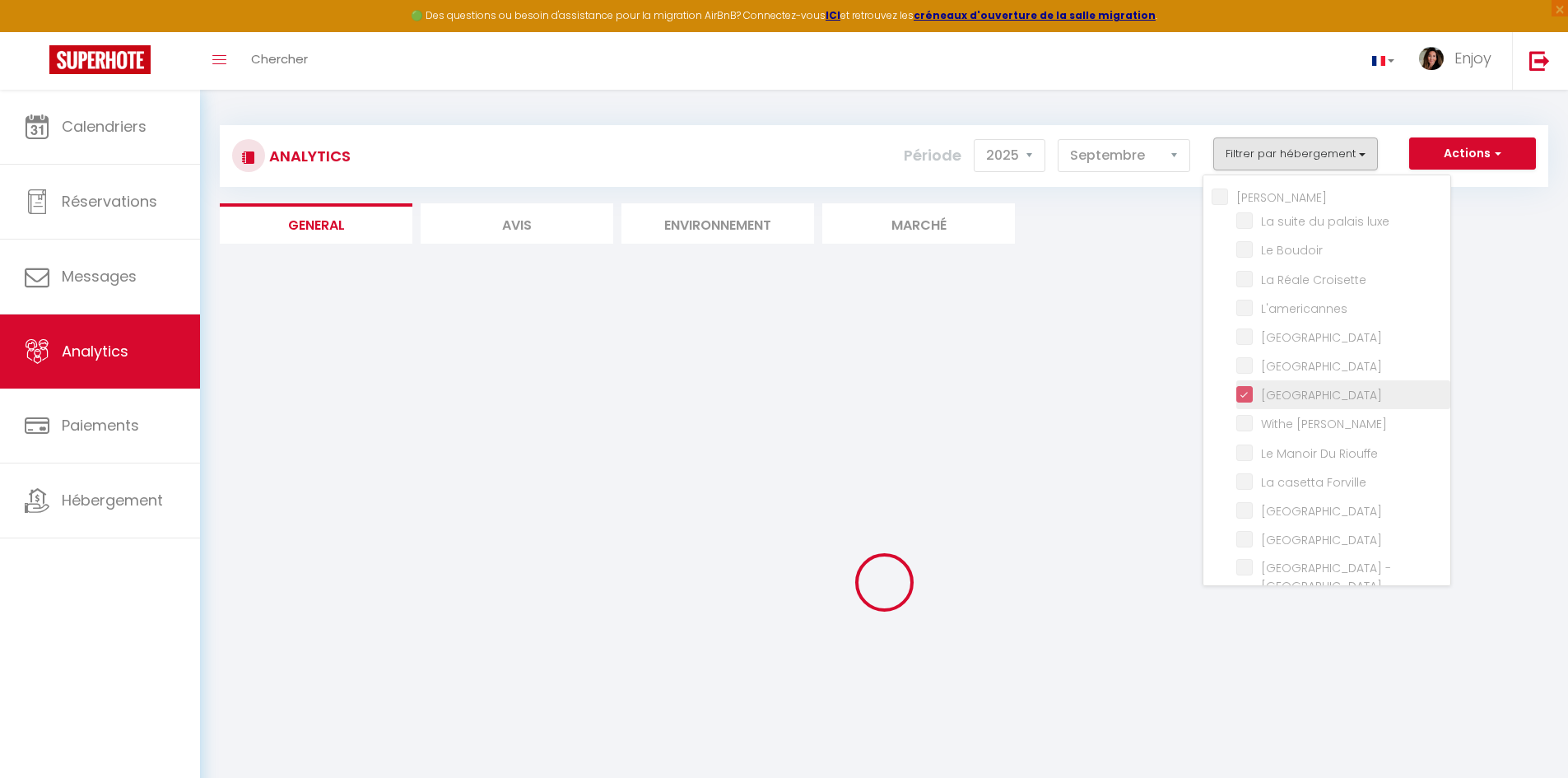
checkbox E37 "false"
checkbox Gold "false"
checkbox 121 "false"
checkbox mia "false"
checkbox Room "false"
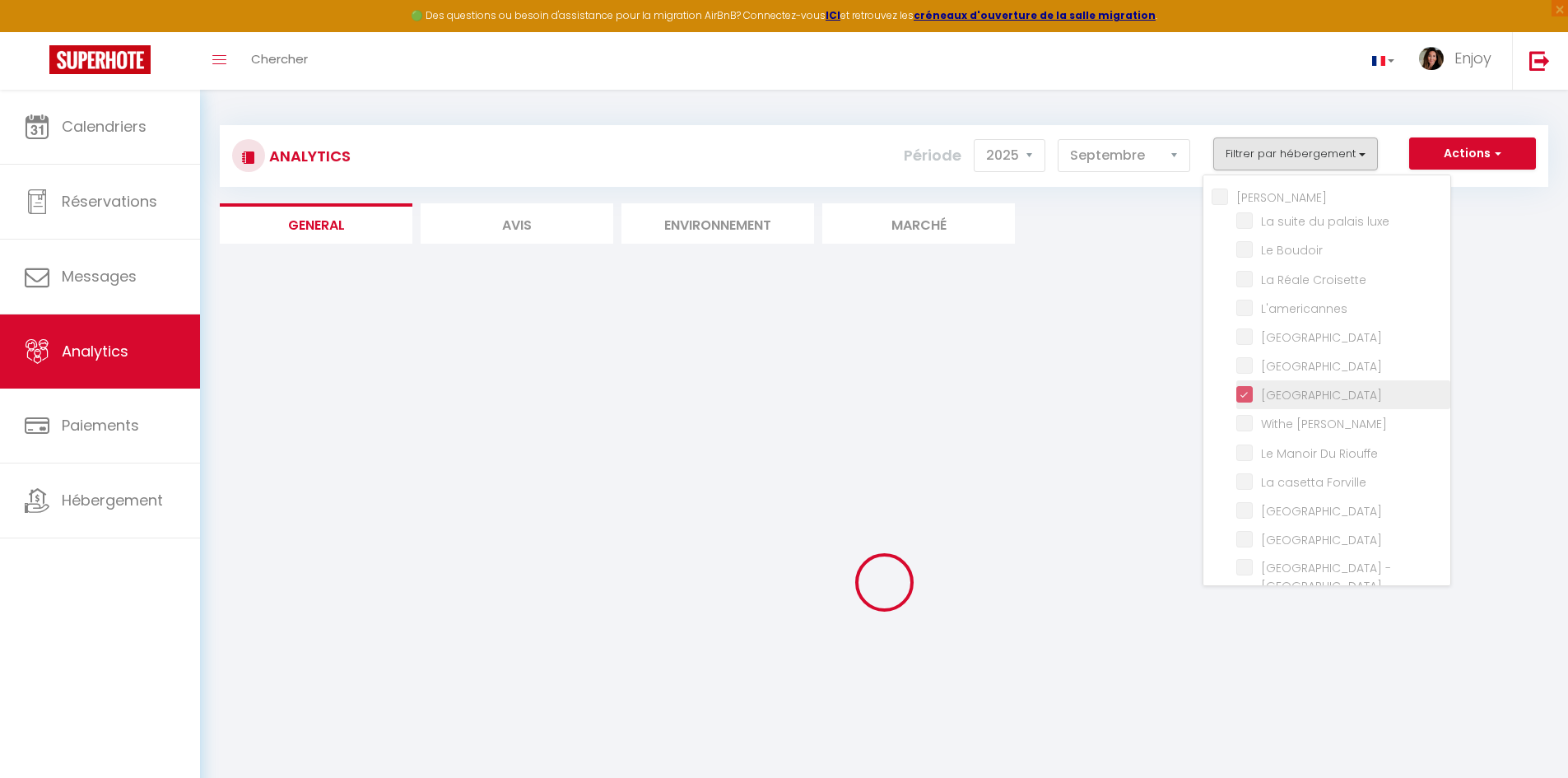
checkbox rouge "false"
checkbox B31 "false"
checkbox G17 "false"
checkbox Jardin "false"
checkbox input "false"
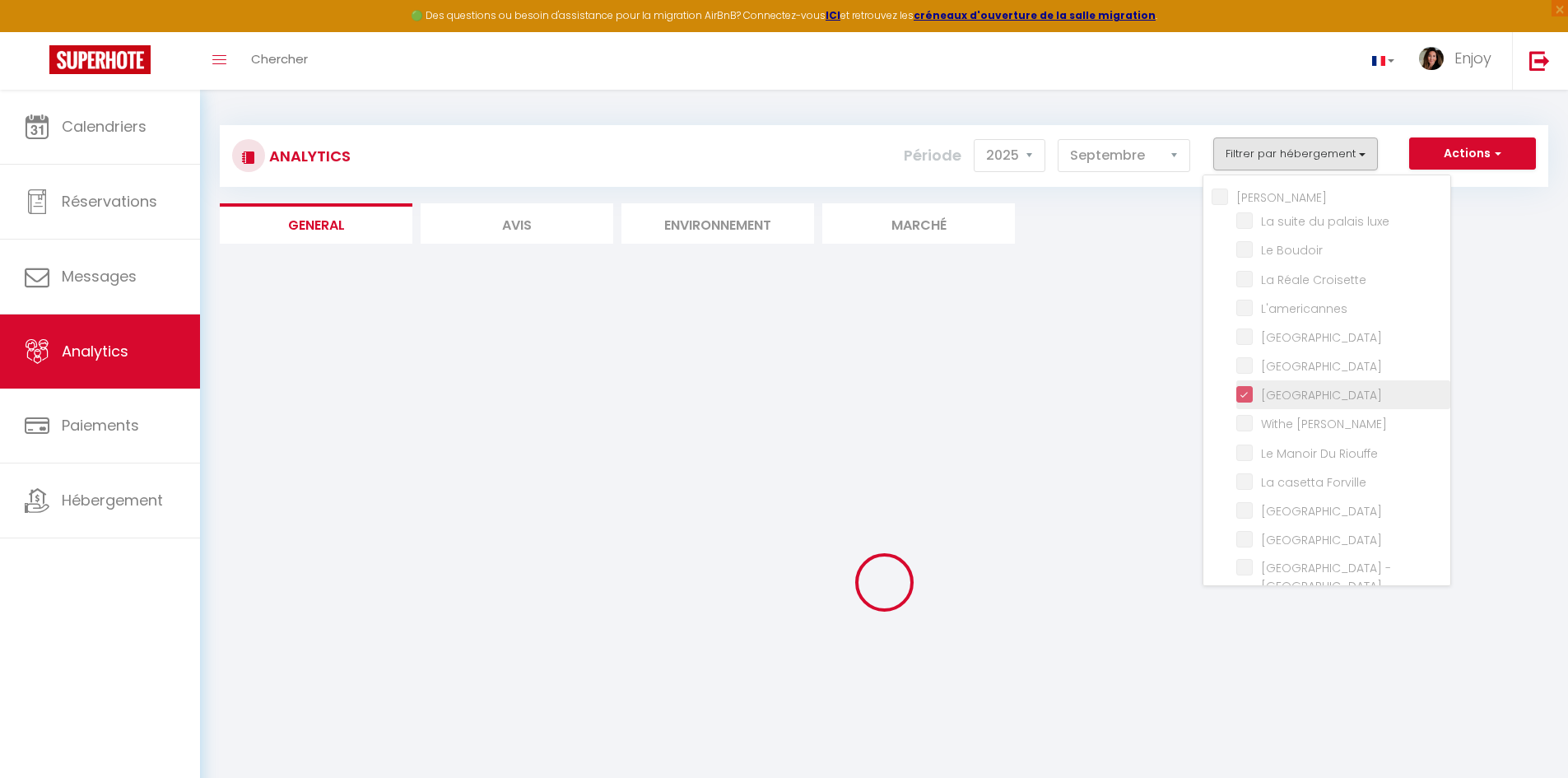
checkbox D\'andré "false"
checkbox Victoria "false"
checkbox E37 "false"
checkbox input "false"
checkbox Meynadier "false"
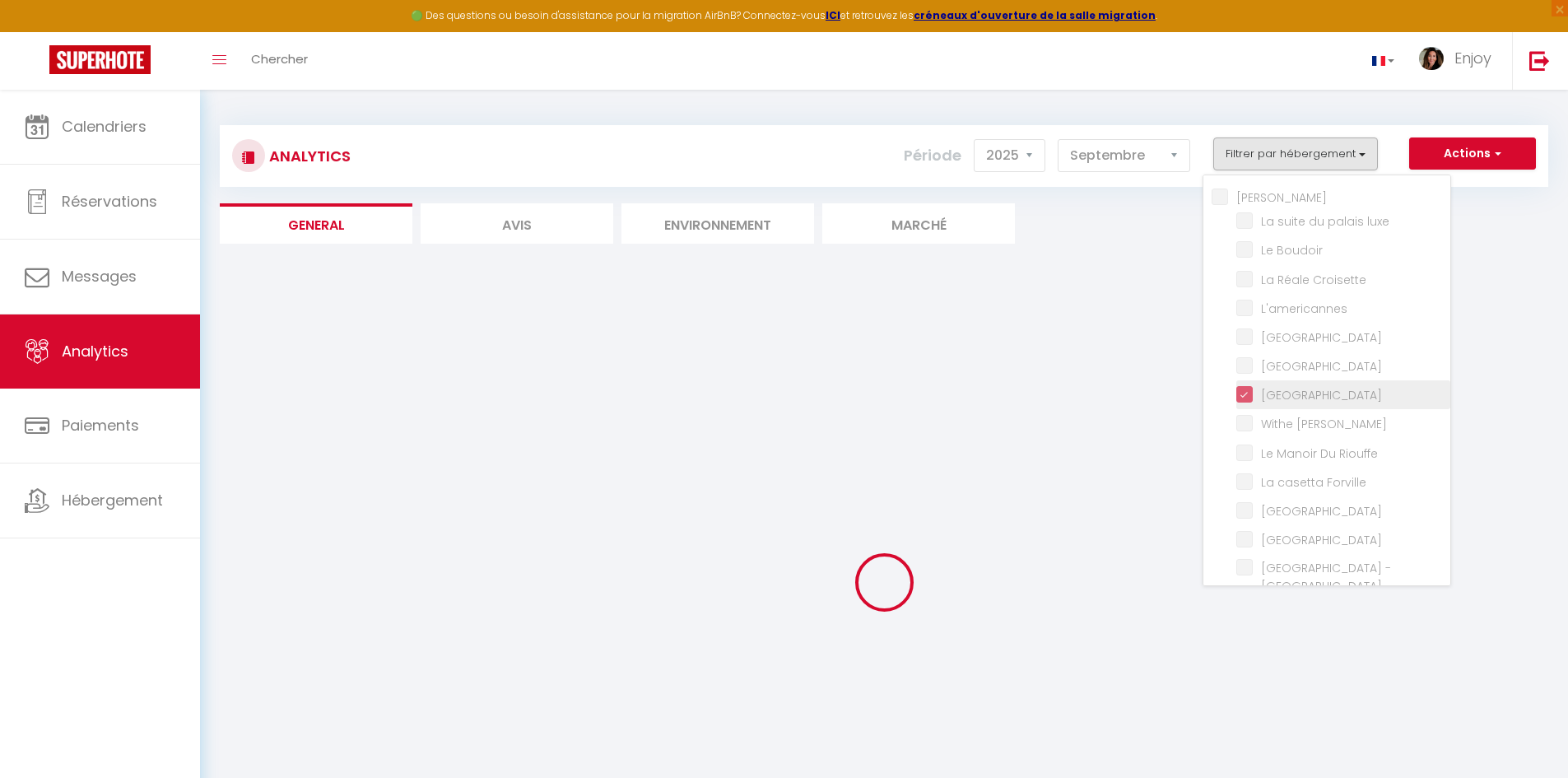
checkbox Forville "false"
checkbox input "false"
checkbox Madrilien "false"
checkbox input "false"
checkbox Rouge "false"
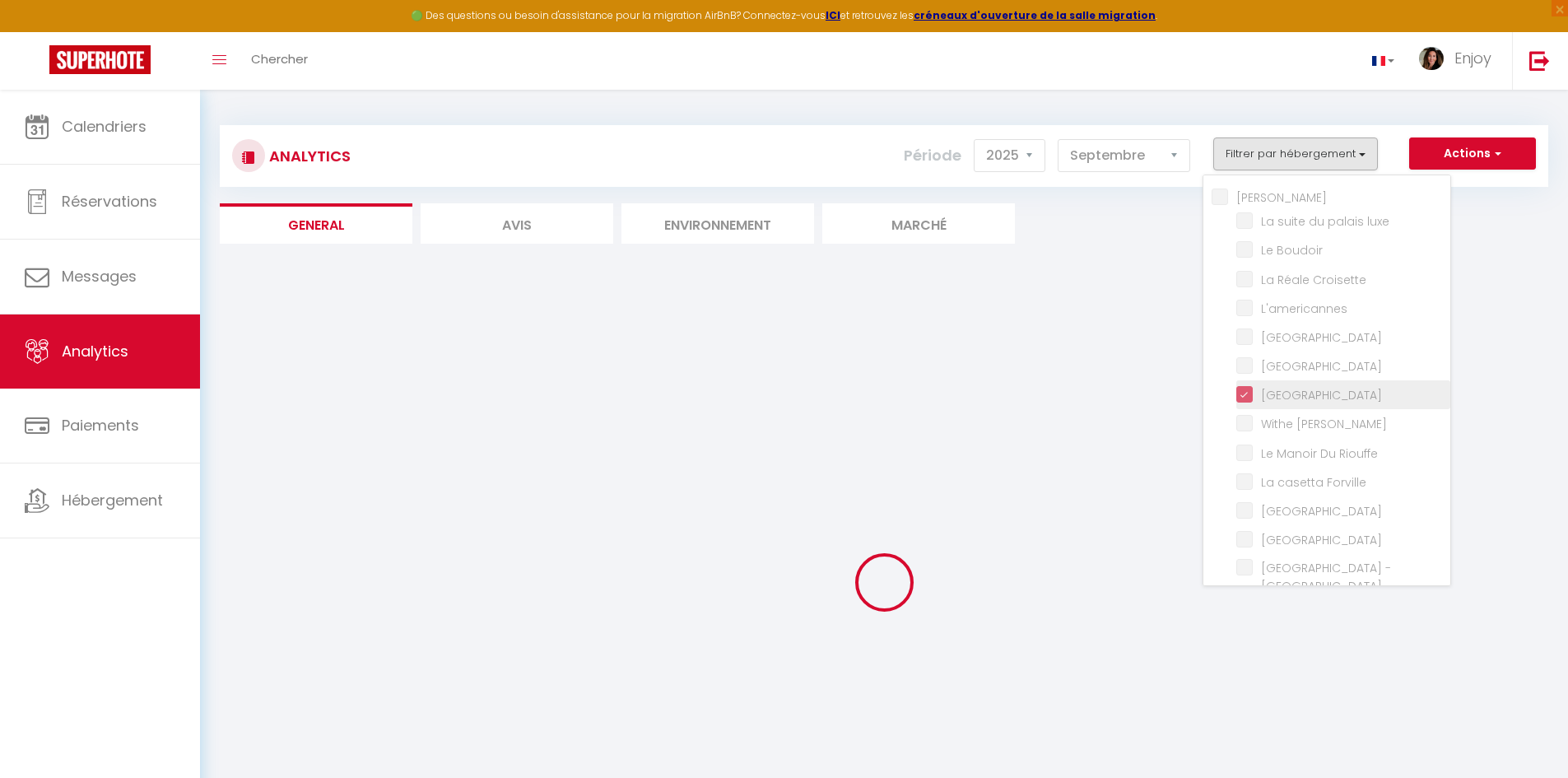
checkbox luxe "false"
checkbox Boudoir "false"
checkbox Croisette "false"
checkbox Riouffe "false"
checkbox Palace "false"
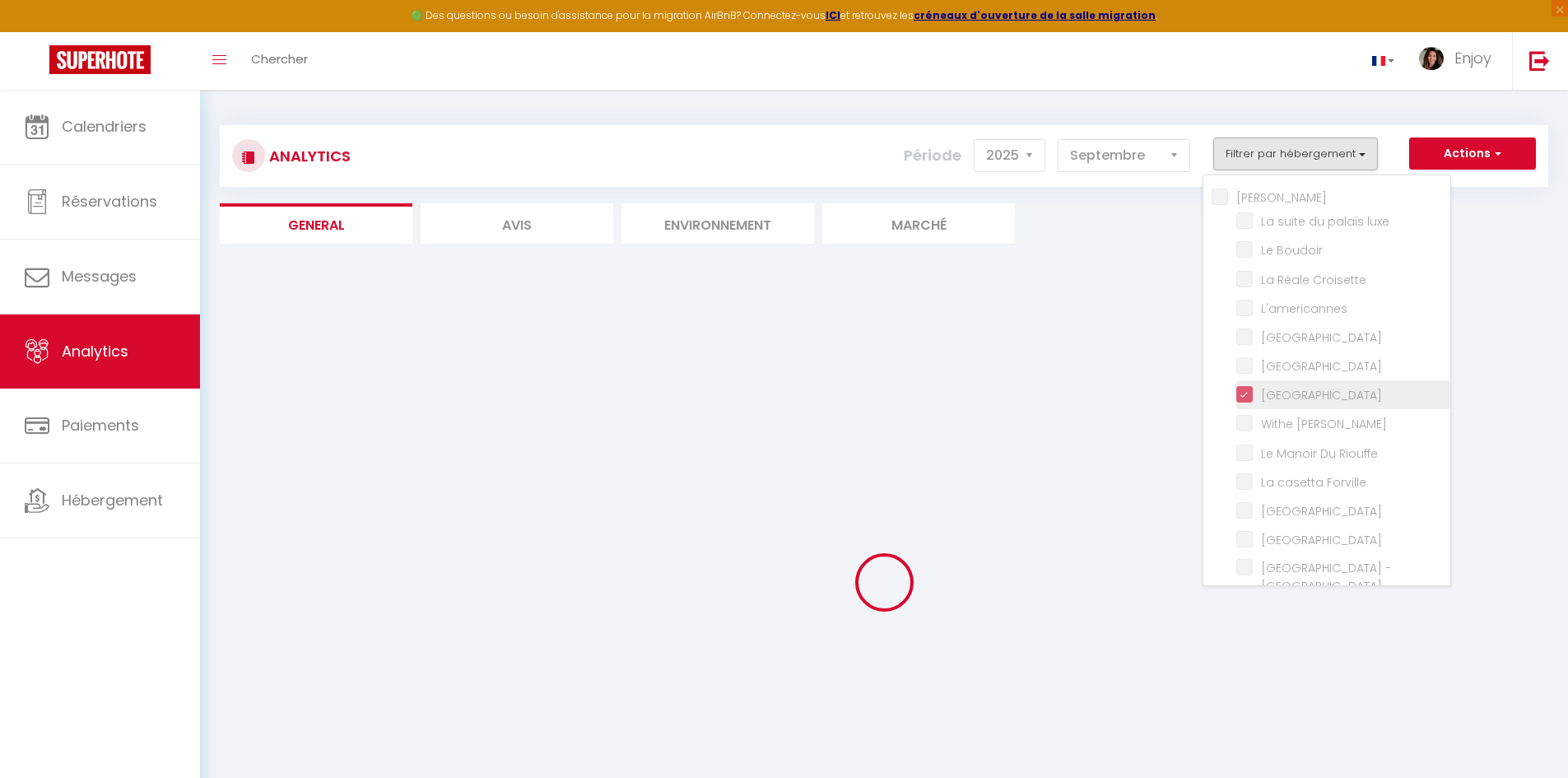
checkbox privée "false"
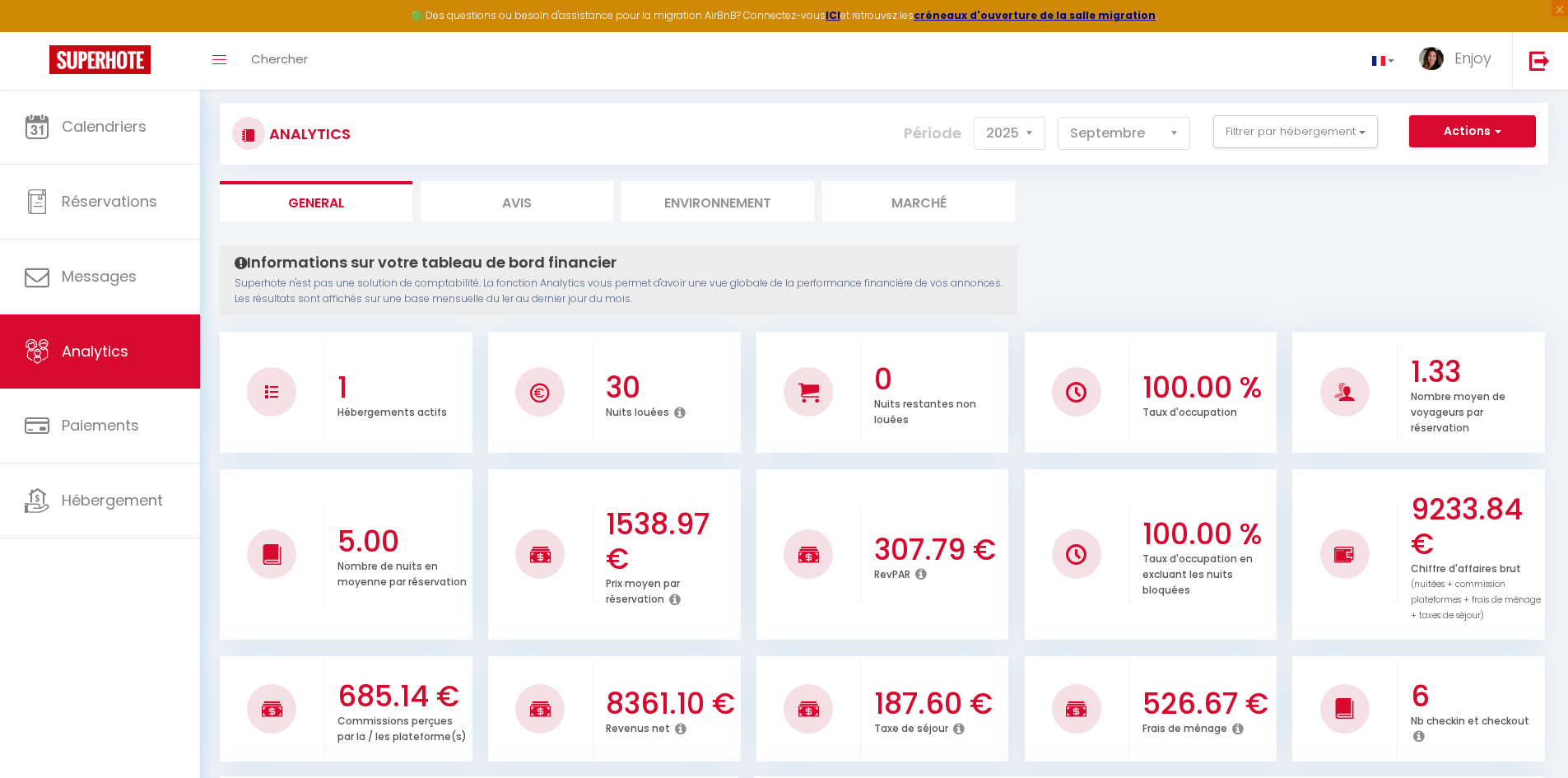
scroll to position [25, 0]
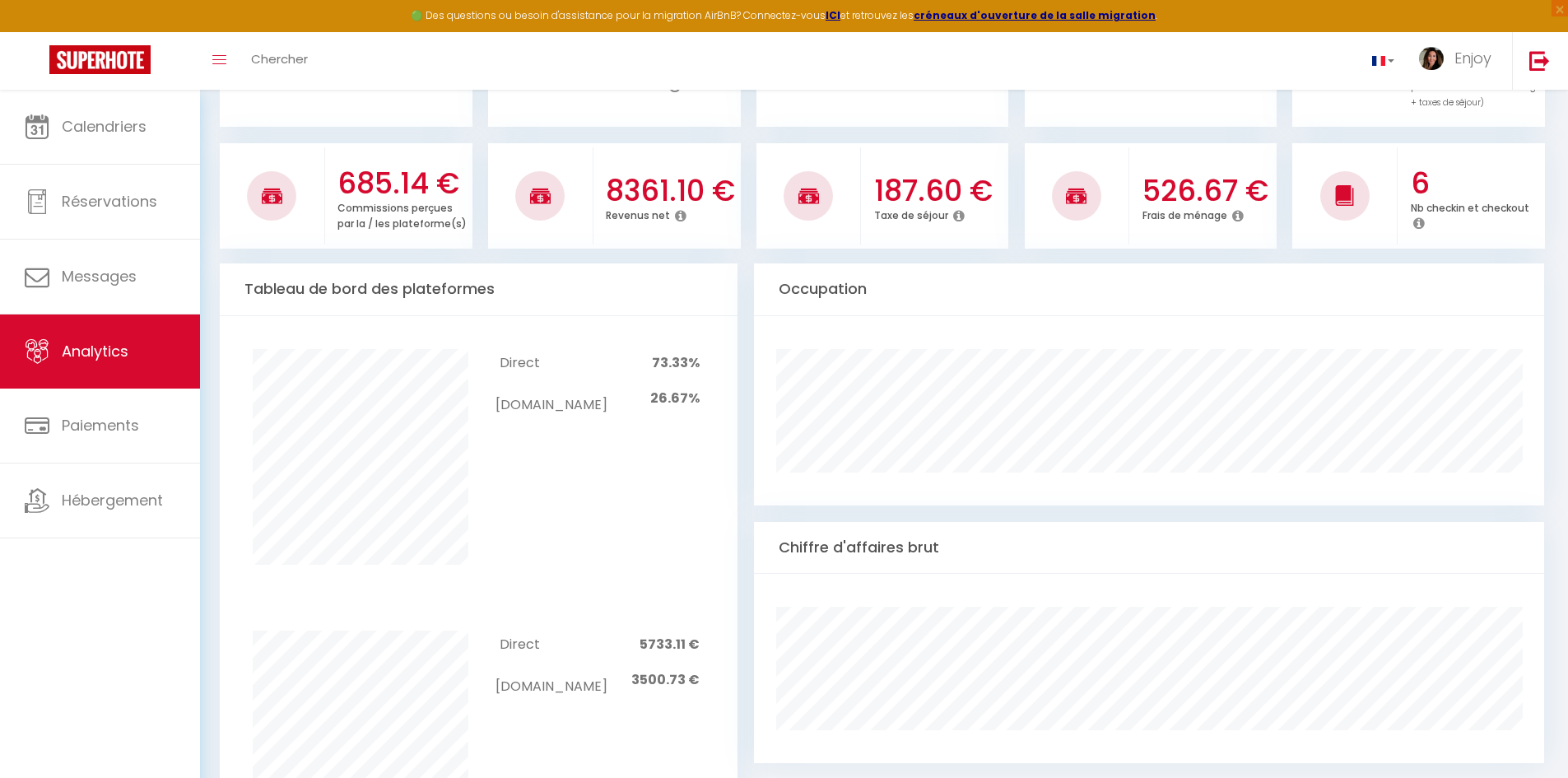
scroll to position [0, 0]
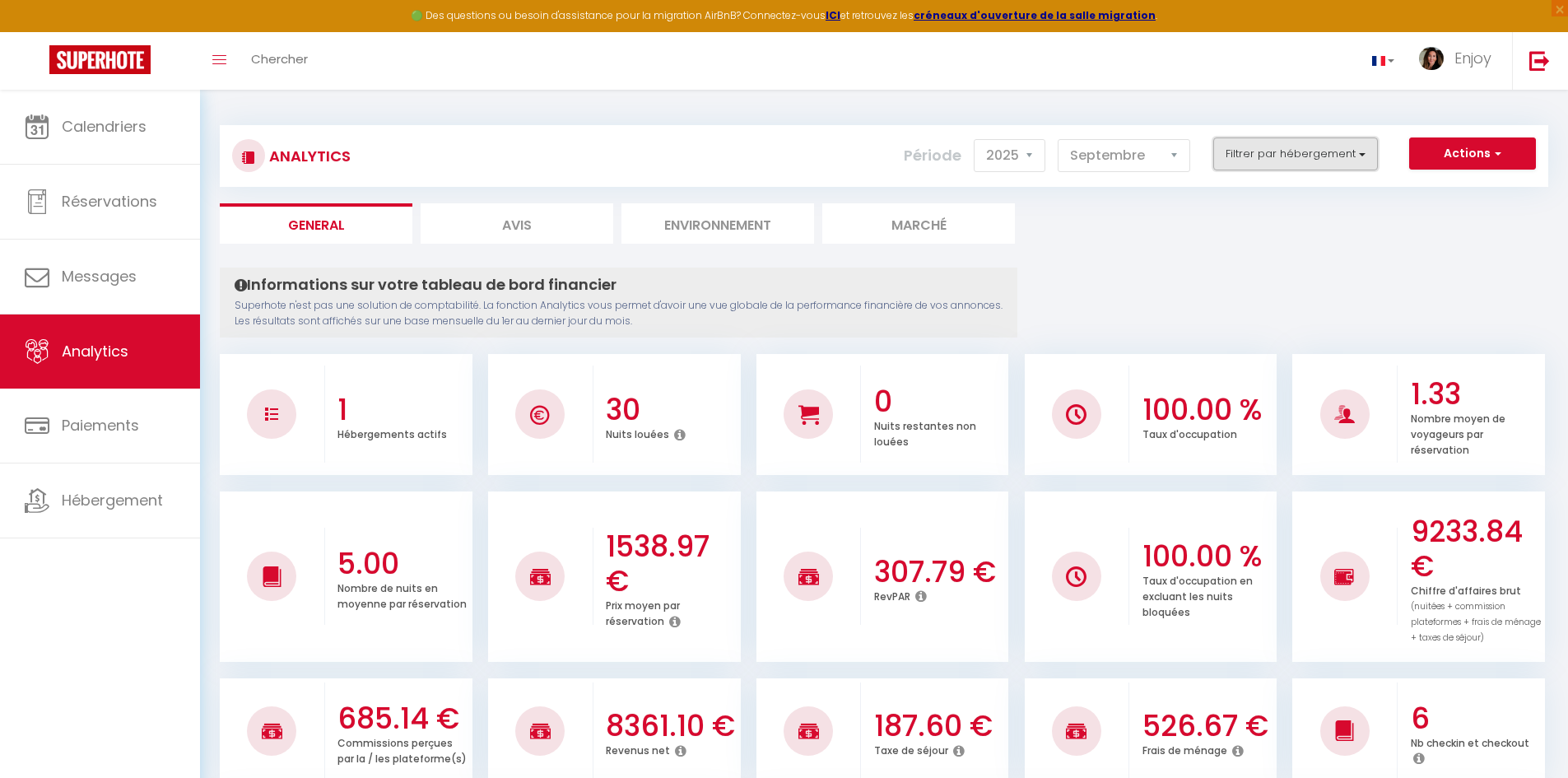
click at [1278, 156] on button "Filtrer par hébergement" at bounding box center [1295, 153] width 164 height 33
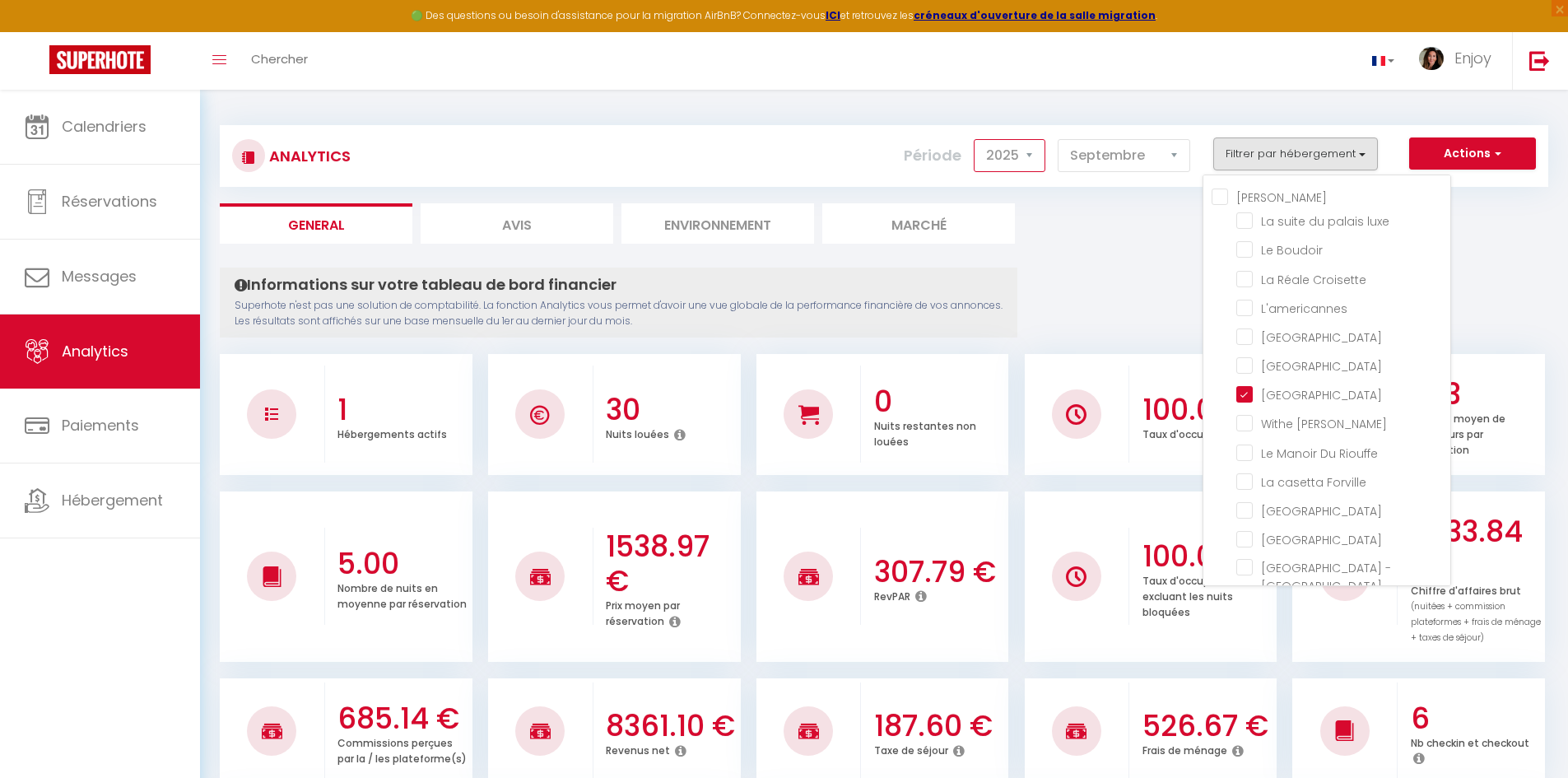
click at [995, 162] on select "2014 2015 2016 2017 2018 2019 2020 2021 2022 2023 2024 2025 2026 2027" at bounding box center [1009, 155] width 71 height 33
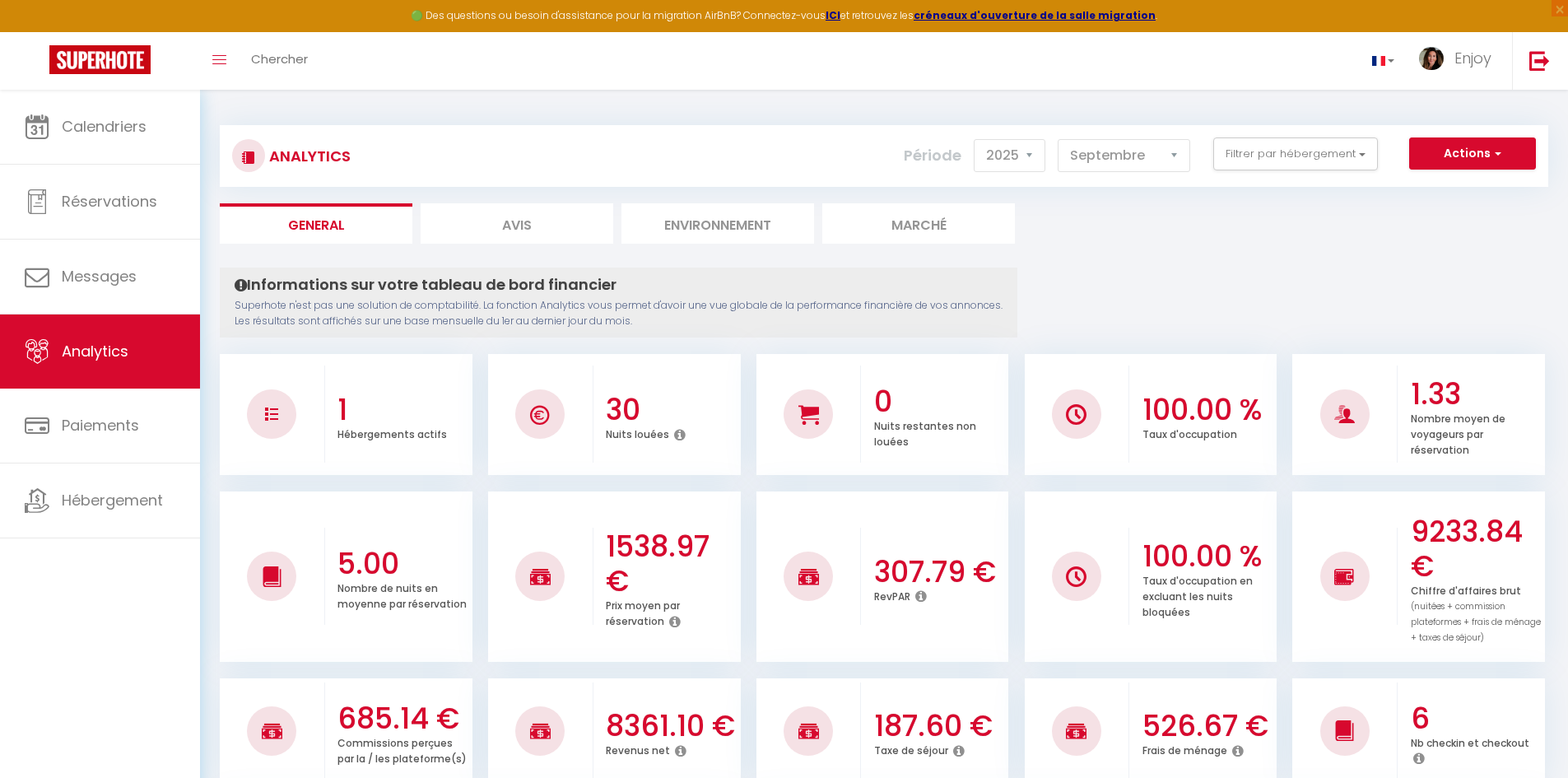
click at [1016, 155] on select "2014 2015 2016 2017 2018 2019 2020 2021 2022 2023 2024 2025 2026 2027" at bounding box center [1009, 155] width 71 height 33
click at [975, 139] on select "2014 2015 2016 2017 2018 2019 2020 2021 2022 2023 2024 2025 2026 2027" at bounding box center [1009, 155] width 71 height 33
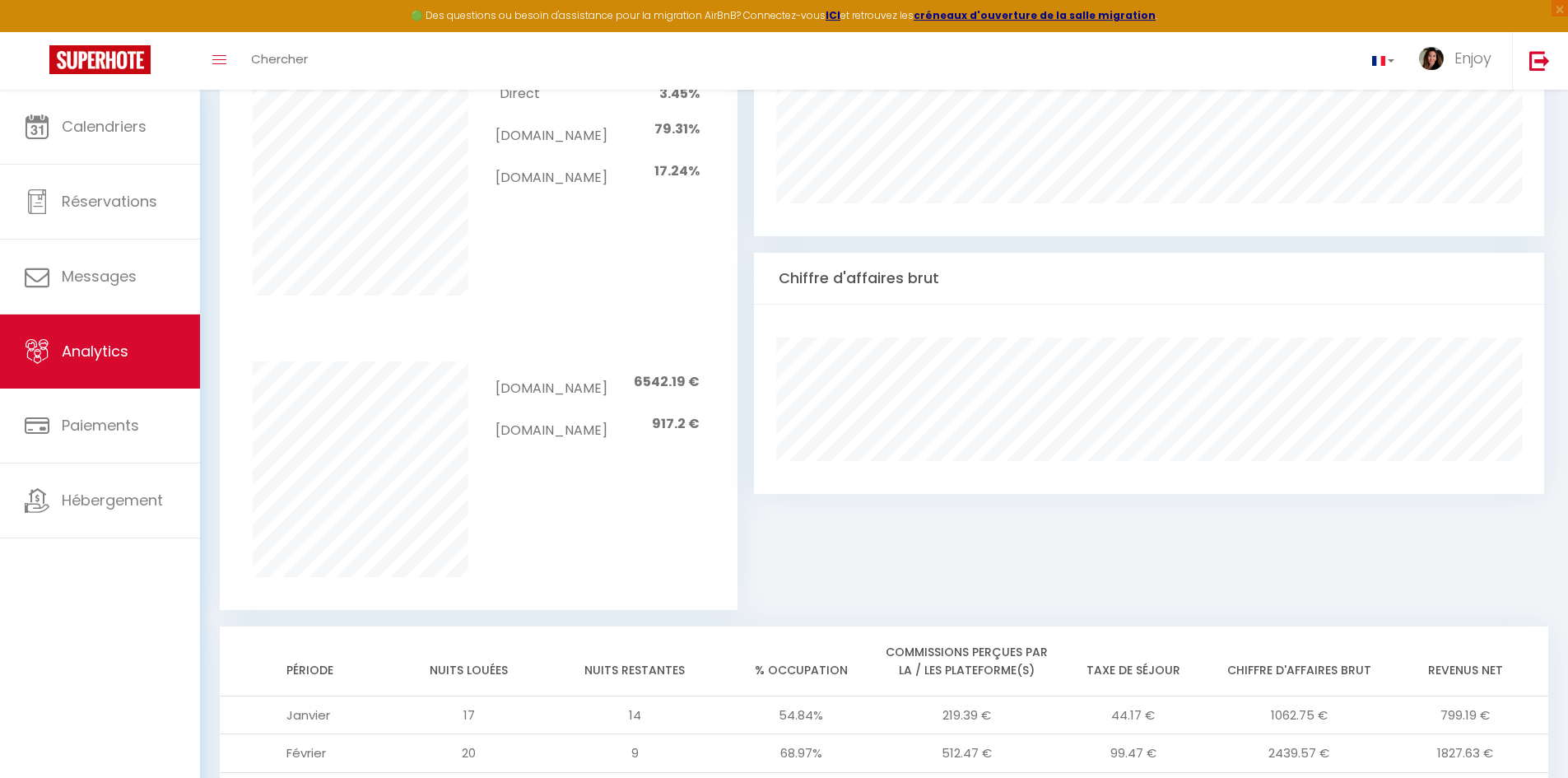
scroll to position [1294, 0]
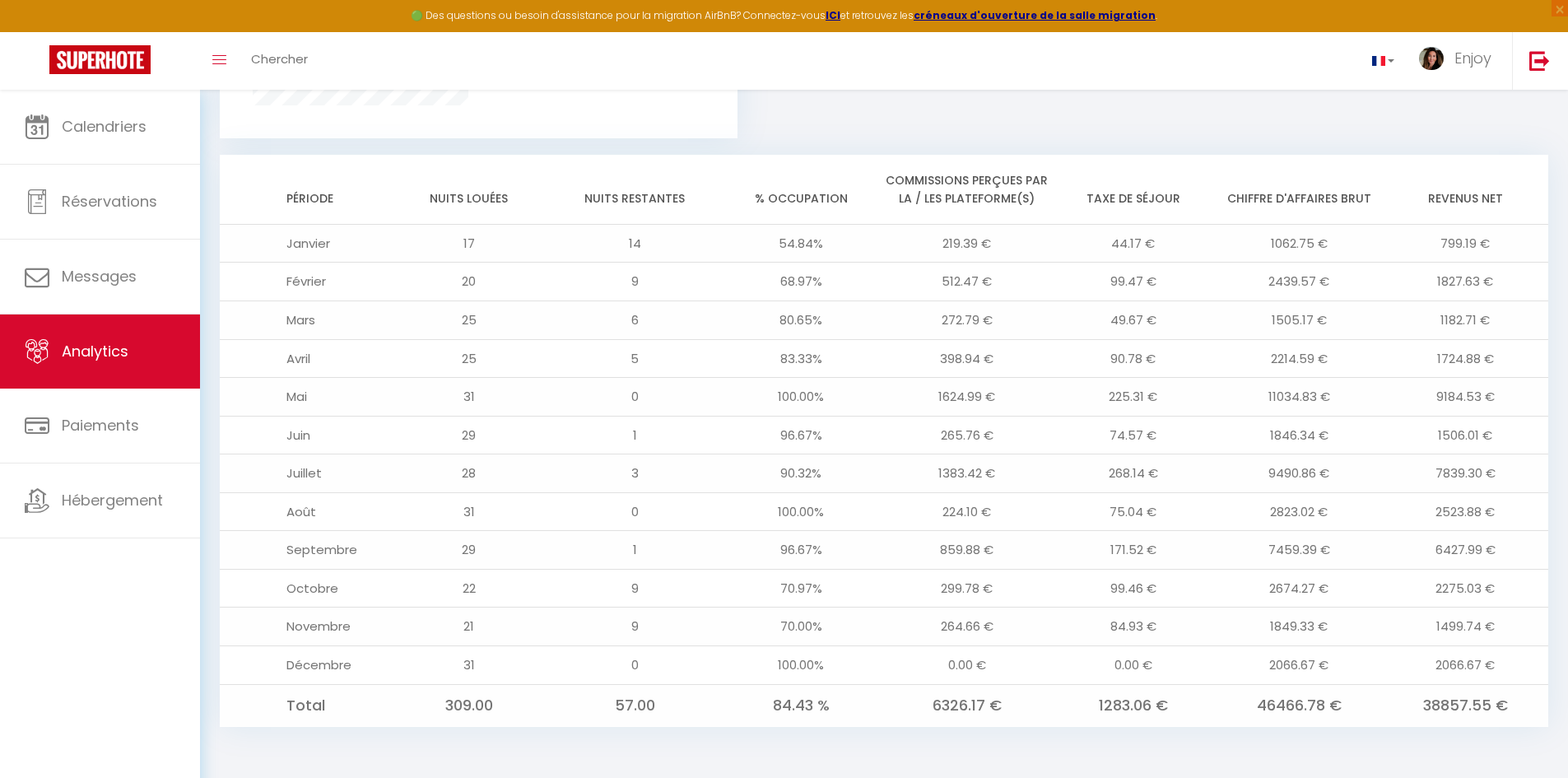
click at [356, 243] on td "Janvier" at bounding box center [303, 242] width 166 height 39
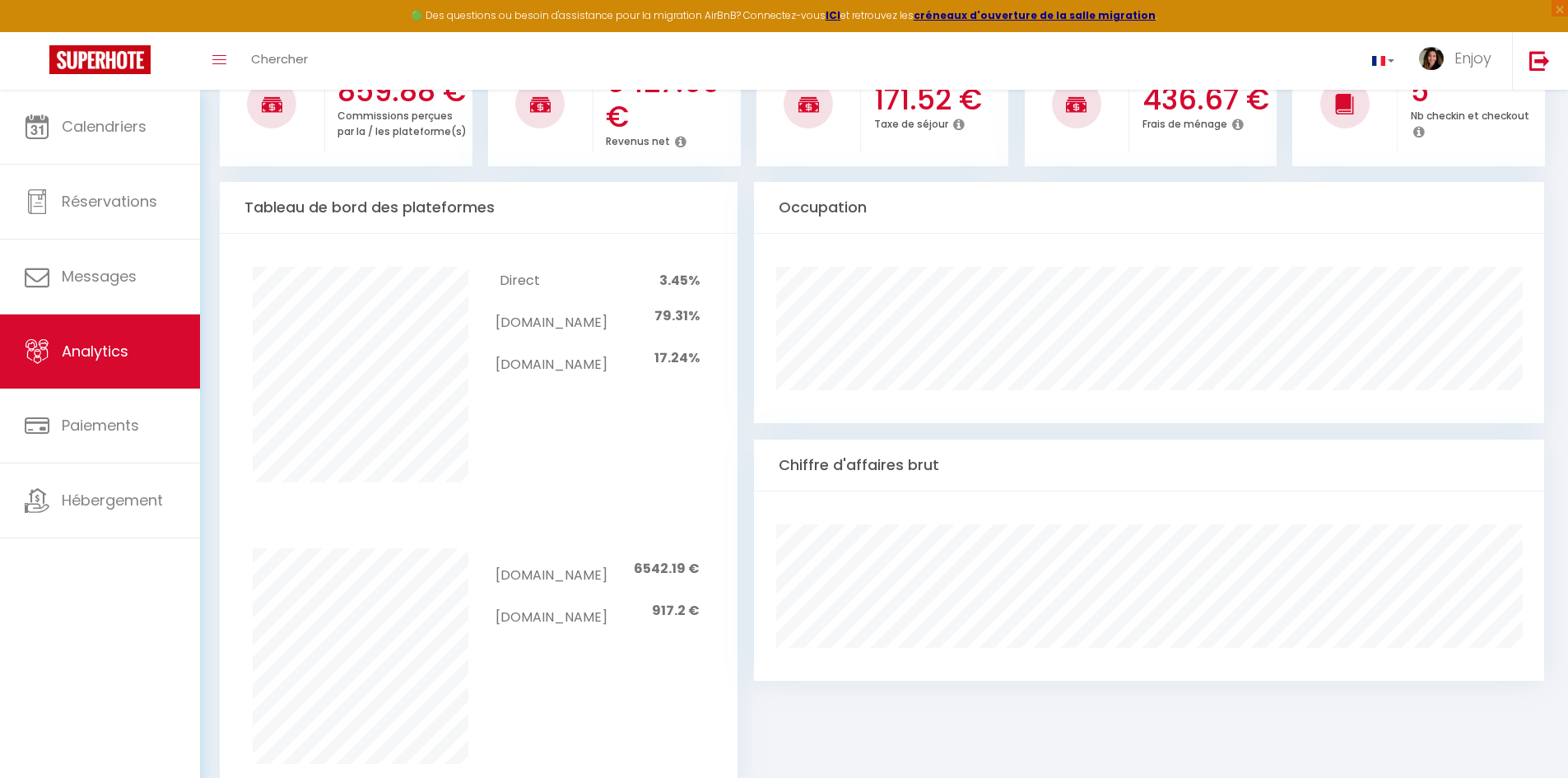
scroll to position [0, 0]
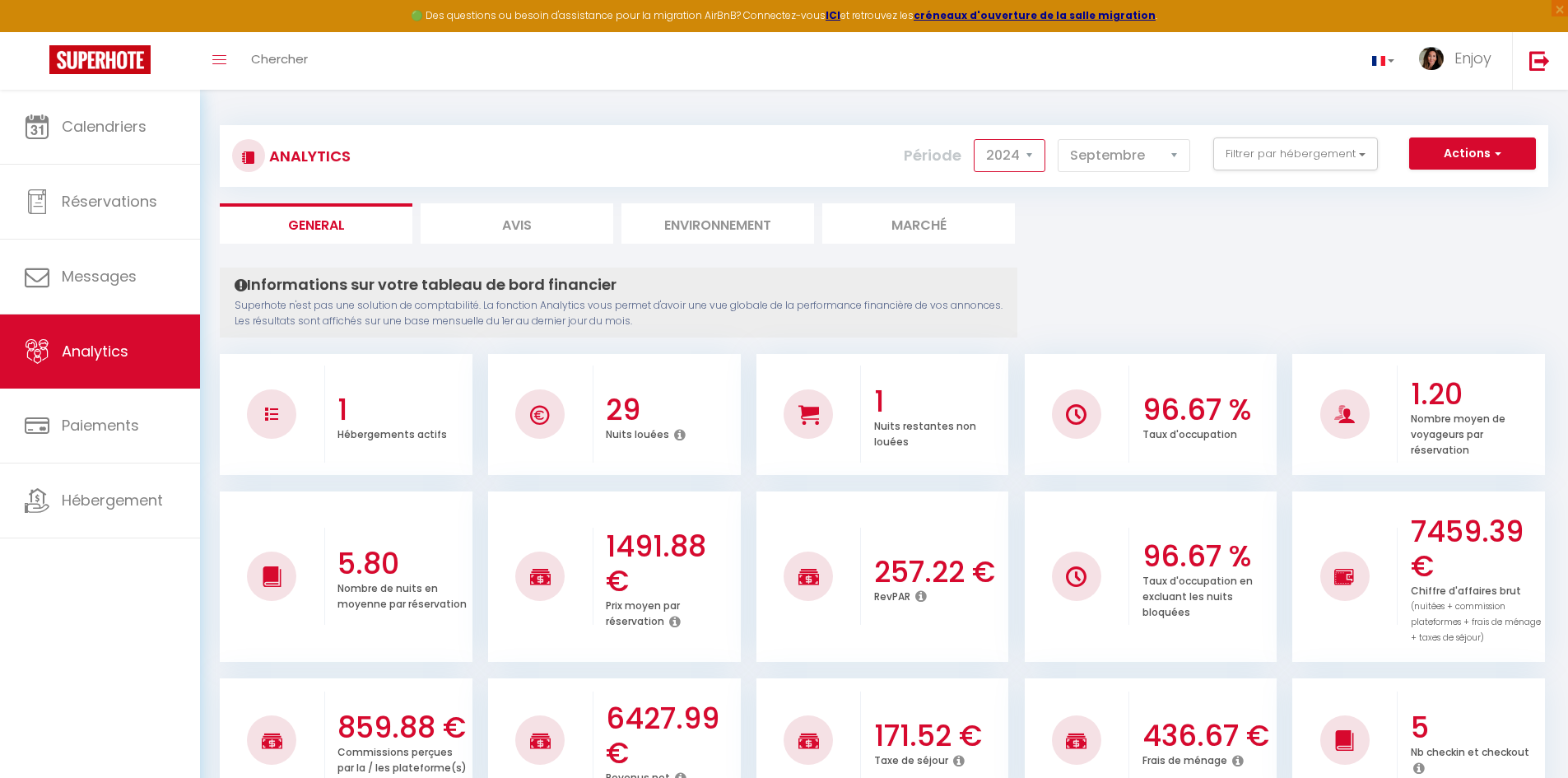
click at [995, 164] on select "2014 2015 2016 2017 2018 2019 2020 2021 2022 2023 2024 2025 2026 2027" at bounding box center [1009, 155] width 71 height 33
click at [975, 139] on select "2014 2015 2016 2017 2018 2019 2020 2021 2022 2023 2024 2025 2026 2027" at bounding box center [1009, 155] width 71 height 33
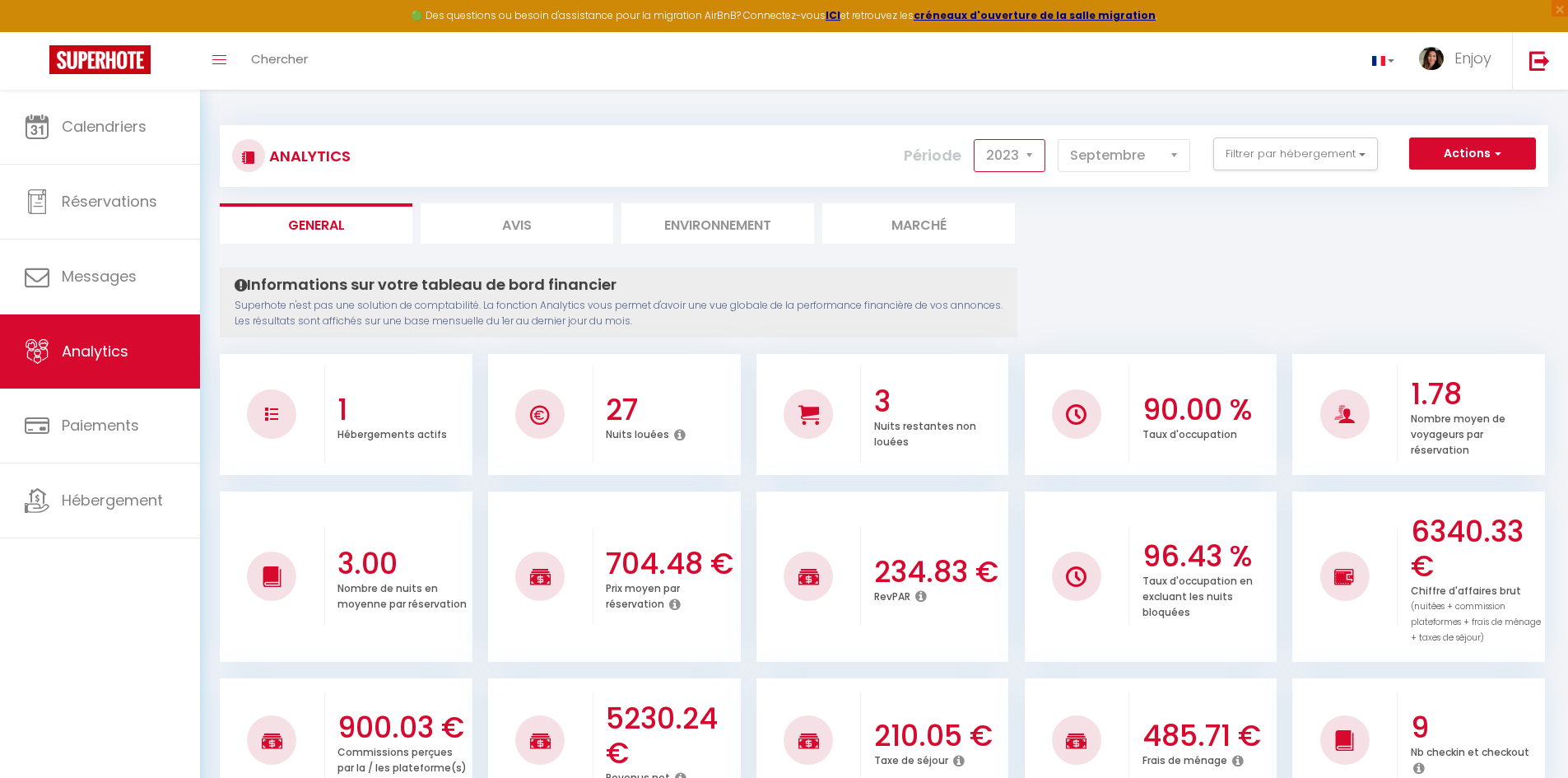
click at [1010, 162] on select "2014 2015 2016 2017 2018 2019 2020 2021 2022 2023 2024 2025 2026 2027" at bounding box center [1009, 155] width 71 height 33
select select "2025"
click at [975, 139] on select "2014 2015 2016 2017 2018 2019 2020 2021 2022 2023 2024 2025 2026 2027" at bounding box center [1009, 155] width 71 height 33
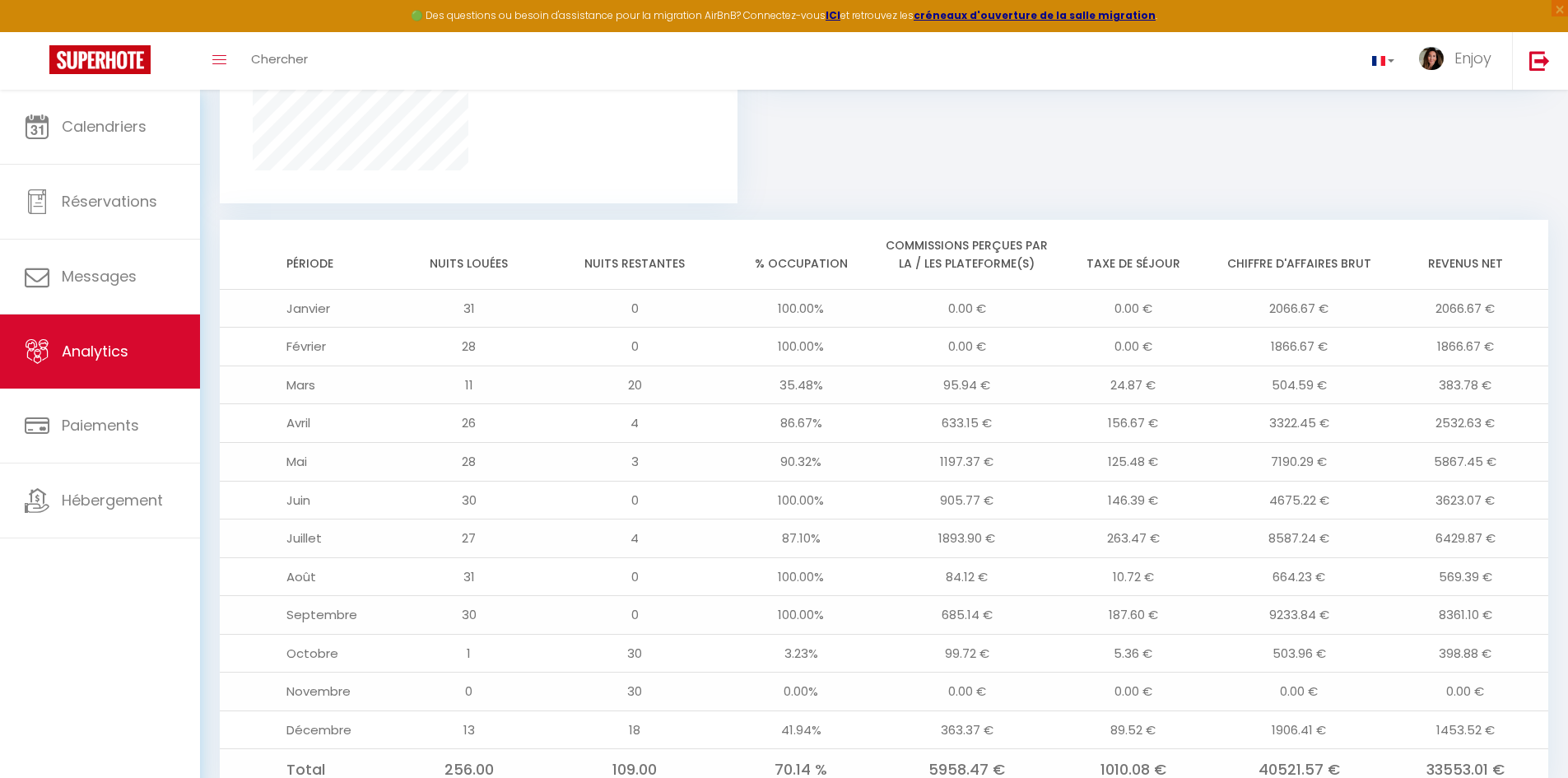
scroll to position [1275, 0]
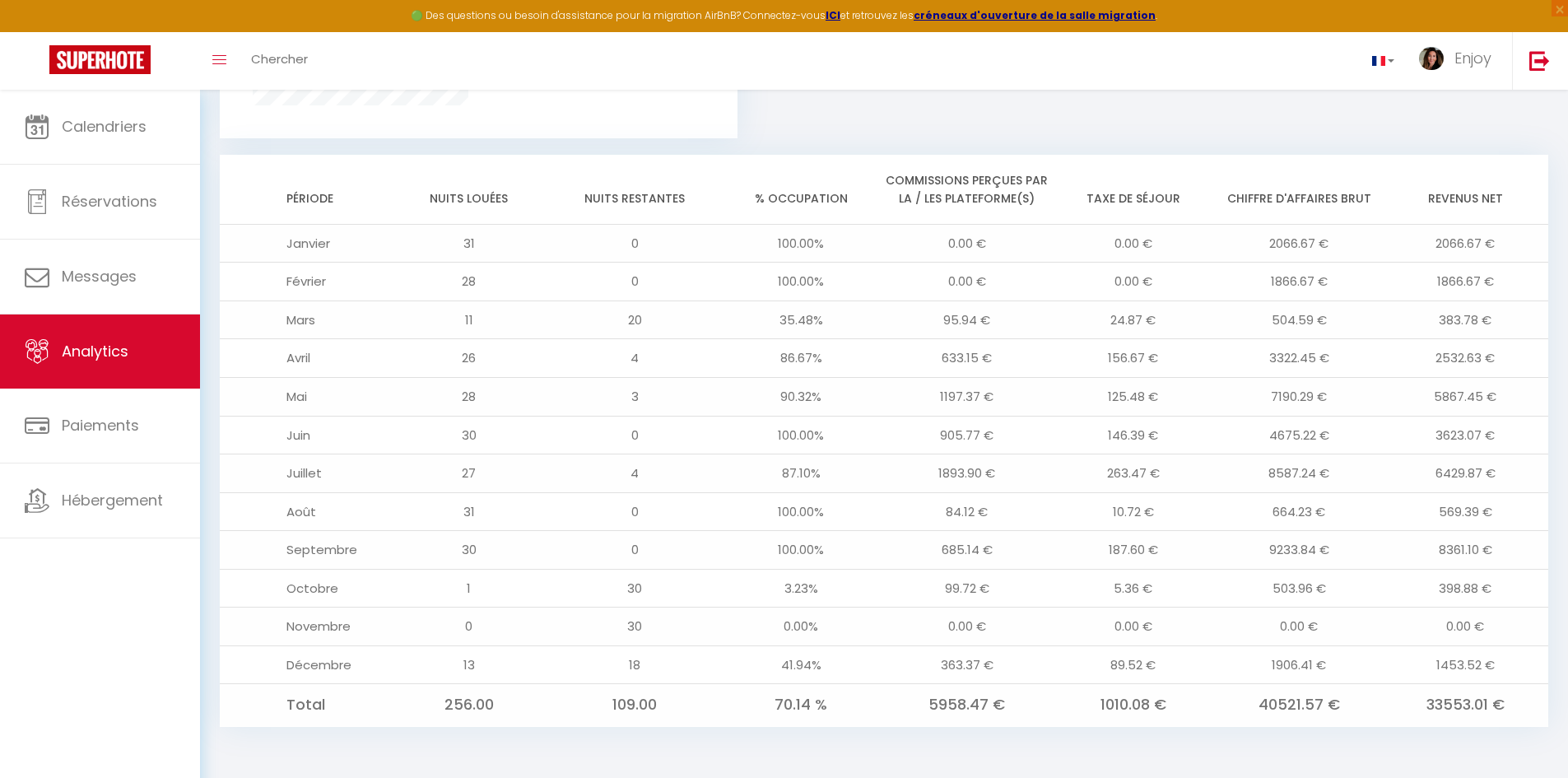
click at [1443, 701] on td "33553.01 €" at bounding box center [1464, 705] width 166 height 42
